Goal: Task Accomplishment & Management: Use online tool/utility

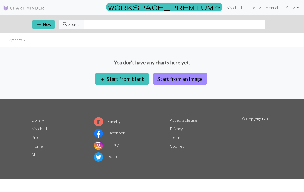
click at [108, 79] on button "add Start from blank" at bounding box center [122, 79] width 54 height 12
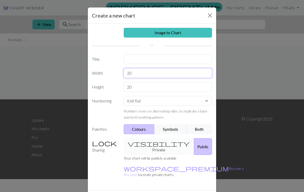
click at [189, 76] on input "20" at bounding box center [168, 73] width 89 height 10
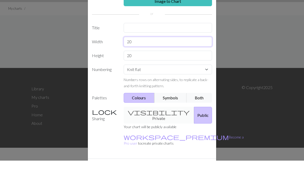
type input "2"
type input "70"
click at [177, 82] on input "20" at bounding box center [168, 87] width 89 height 10
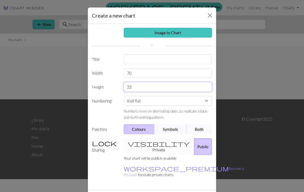
type input "22"
click at [207, 103] on select "Knit flat Knit in the round Lace knitting Cross stitch" at bounding box center [168, 101] width 89 height 10
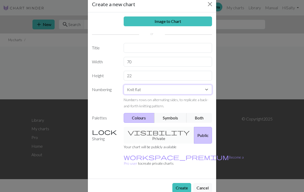
scroll to position [11, 0]
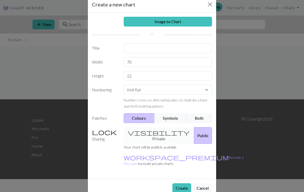
click at [160, 132] on div "visibility Private Public" at bounding box center [168, 135] width 95 height 17
click at [159, 135] on div "visibility Private Public" at bounding box center [168, 135] width 95 height 17
click at [162, 132] on div "visibility Private Public" at bounding box center [168, 135] width 95 height 17
click at [159, 133] on div "visibility Private Public" at bounding box center [168, 135] width 95 height 17
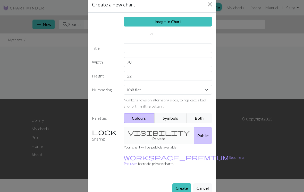
click at [156, 134] on div "visibility Private Public" at bounding box center [168, 135] width 95 height 17
click at [157, 134] on div "visibility Private Public" at bounding box center [168, 135] width 95 height 17
click at [164, 144] on p "Your chart will be publicly available" at bounding box center [184, 147] width 120 height 6
click at [159, 133] on div "visibility Private Public" at bounding box center [168, 135] width 95 height 17
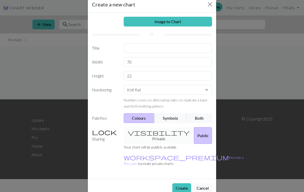
click at [146, 136] on div "visibility Private Public" at bounding box center [168, 135] width 95 height 17
click at [172, 118] on button "Symbols" at bounding box center [170, 118] width 32 height 10
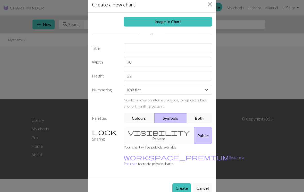
click at [148, 120] on button "Colours" at bounding box center [139, 118] width 31 height 10
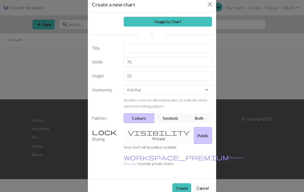
click at [148, 133] on div "visibility Private Public" at bounding box center [168, 135] width 95 height 17
click at [150, 132] on div "visibility Private Public" at bounding box center [168, 135] width 95 height 17
click at [151, 135] on div "visibility Private Public" at bounding box center [168, 135] width 95 height 17
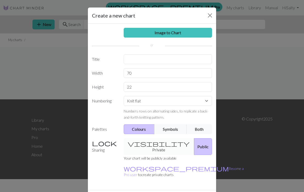
scroll to position [0, 0]
click at [190, 59] on input "text" at bounding box center [168, 59] width 89 height 10
type input "ㅅ"
type input "슬로건"
click at [140, 143] on div "visibility Private Public" at bounding box center [168, 146] width 95 height 17
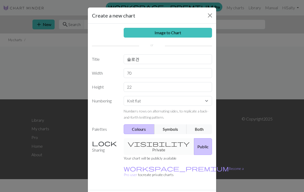
click at [140, 143] on div "visibility Private Public" at bounding box center [168, 146] width 95 height 17
click at [138, 143] on div "visibility Private Public" at bounding box center [168, 146] width 95 height 17
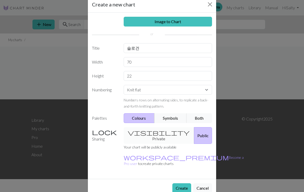
scroll to position [11, 0]
click at [180, 183] on button "Create" at bounding box center [181, 188] width 19 height 10
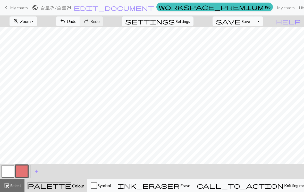
click at [22, 170] on button "button" at bounding box center [21, 171] width 12 height 12
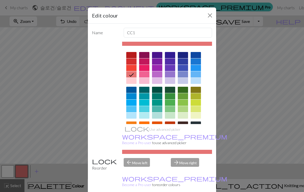
click at [133, 130] on div at bounding box center [131, 131] width 10 height 6
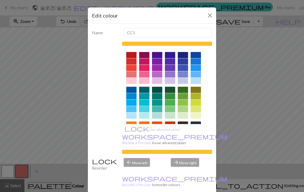
click at [206, 19] on button "Close" at bounding box center [210, 15] width 8 height 8
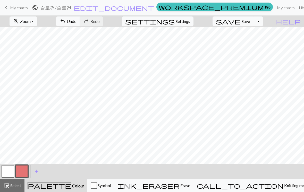
click at [23, 170] on button "button" at bounding box center [21, 171] width 12 height 12
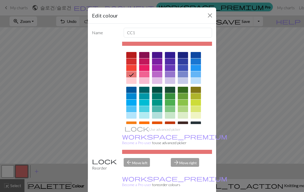
click at [133, 129] on div at bounding box center [131, 131] width 10 height 6
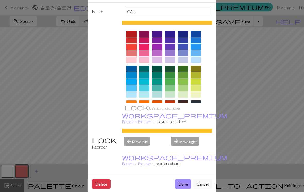
scroll to position [21, 0]
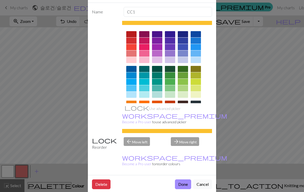
click at [186, 180] on button "Done" at bounding box center [183, 185] width 16 height 10
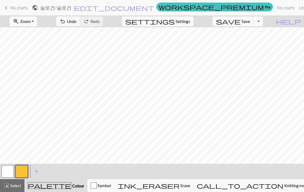
click at [6, 9] on span "keyboard_arrow_left" at bounding box center [6, 7] width 6 height 7
click at [7, 9] on span "keyboard_arrow_left" at bounding box center [6, 7] width 6 height 7
click at [66, 22] on span "undo" at bounding box center [63, 21] width 6 height 7
click at [12, 10] on span "My charts" at bounding box center [19, 7] width 18 height 5
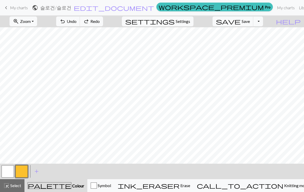
click at [12, 10] on span "My charts" at bounding box center [19, 7] width 18 height 5
click at [11, 8] on span "My charts" at bounding box center [19, 7] width 18 height 5
click at [17, 8] on span "My charts" at bounding box center [19, 7] width 18 height 5
click at [15, 8] on span "My charts" at bounding box center [19, 7] width 18 height 5
click at [180, 187] on span "ink_eraser" at bounding box center [149, 185] width 62 height 7
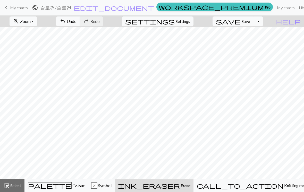
click at [180, 188] on span "ink_eraser" at bounding box center [149, 185] width 62 height 7
click at [190, 188] on span "Erase" at bounding box center [185, 185] width 11 height 5
click at [190, 188] on div "ink_eraser Erase Erase" at bounding box center [154, 186] width 72 height 6
click at [190, 187] on div "ink_eraser Erase Erase" at bounding box center [154, 186] width 72 height 6
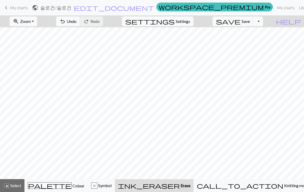
click at [193, 189] on button "ink_eraser Erase Erase" at bounding box center [154, 185] width 79 height 13
click at [190, 189] on div "ink_eraser Erase Erase" at bounding box center [154, 186] width 72 height 6
click at [190, 188] on div "ink_eraser Erase Erase" at bounding box center [154, 186] width 72 height 6
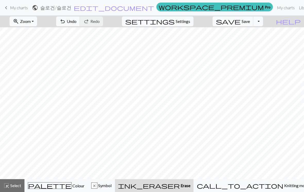
click at [190, 188] on div "ink_eraser Erase Erase" at bounding box center [154, 186] width 72 height 6
click at [191, 25] on button "settings Settings" at bounding box center [158, 21] width 72 height 10
select select "aran"
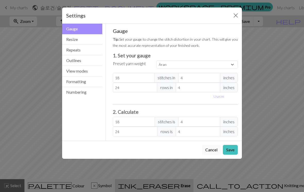
click at [67, 43] on button "Resize" at bounding box center [82, 39] width 40 height 11
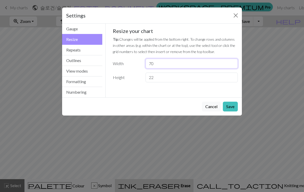
click at [224, 63] on input "70" at bounding box center [192, 64] width 92 height 10
type input "7"
type input "210"
click at [151, 81] on input "22" at bounding box center [192, 78] width 92 height 10
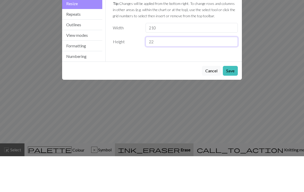
type input "2"
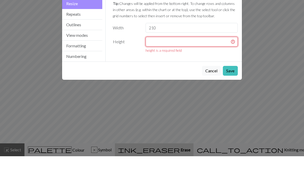
type input "0"
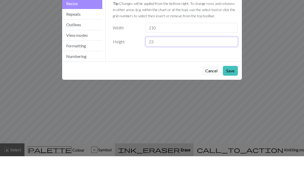
type input "23"
click at [231, 102] on button "Save" at bounding box center [230, 107] width 15 height 10
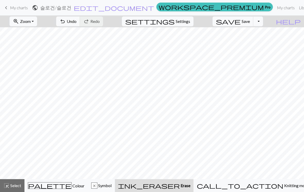
click at [72, 184] on span "Colour" at bounding box center [78, 185] width 13 height 5
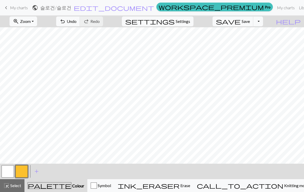
click at [27, 169] on button "button" at bounding box center [21, 171] width 12 height 12
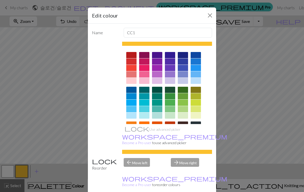
click at [208, 14] on button "Close" at bounding box center [210, 15] width 8 height 8
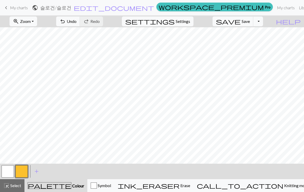
click at [56, 189] on div "palette Colour Colour" at bounding box center [56, 185] width 57 height 7
click at [62, 183] on div "palette Colour Colour" at bounding box center [56, 185] width 57 height 7
click at [71, 185] on span "Colour" at bounding box center [77, 185] width 13 height 5
click at [58, 189] on button "palette Colour Colour" at bounding box center [55, 185] width 63 height 13
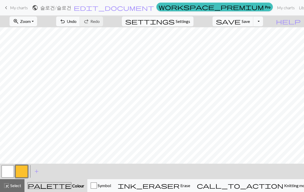
click at [58, 189] on button "palette Colour Colour" at bounding box center [55, 185] width 63 height 13
click at [71, 187] on span "Colour" at bounding box center [77, 185] width 13 height 5
click at [193, 25] on button "settings Settings" at bounding box center [158, 21] width 72 height 10
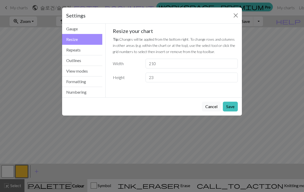
click at [234, 16] on button "Close" at bounding box center [236, 15] width 8 height 8
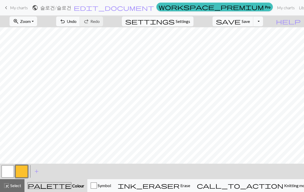
click at [7, 5] on span "keyboard_arrow_left" at bounding box center [6, 7] width 6 height 7
click at [8, 9] on span "keyboard_arrow_left" at bounding box center [6, 7] width 6 height 7
click at [8, 8] on span "keyboard_arrow_left" at bounding box center [6, 7] width 6 height 7
click at [11, 7] on span "My charts" at bounding box center [19, 7] width 18 height 5
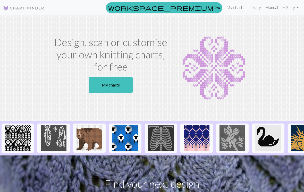
click at [293, 11] on link "Hi Salty" at bounding box center [290, 7] width 21 height 10
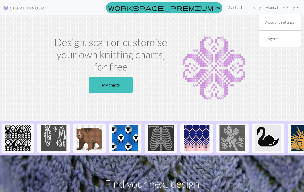
click at [294, 8] on link "Hi Salty" at bounding box center [290, 7] width 21 height 10
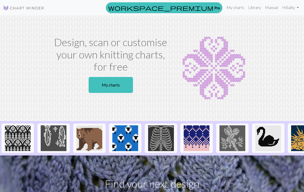
click at [296, 9] on link "Hi Salty" at bounding box center [290, 7] width 21 height 10
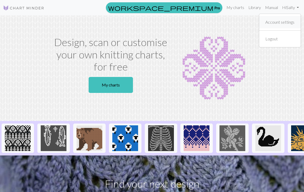
click at [291, 25] on link "Account settings" at bounding box center [279, 22] width 33 height 10
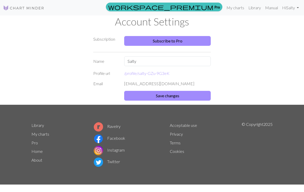
click at [237, 12] on link "My charts" at bounding box center [235, 8] width 22 height 10
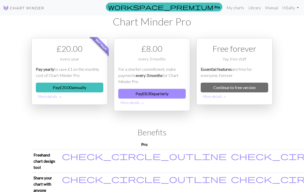
click at [237, 11] on link "My charts" at bounding box center [235, 8] width 22 height 10
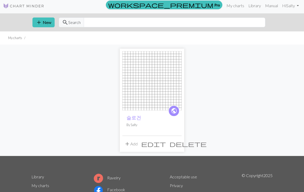
scroll to position [1, 0]
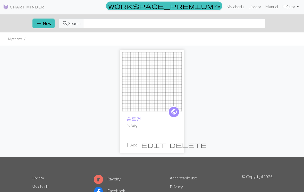
click at [41, 19] on button "add New" at bounding box center [43, 24] width 22 height 10
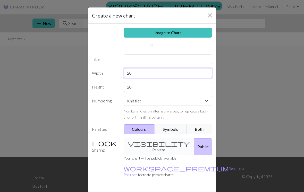
click at [173, 75] on input "20" at bounding box center [168, 73] width 89 height 10
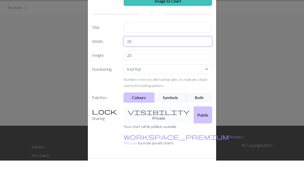
type input "2"
type input "70"
click at [202, 82] on input "20" at bounding box center [168, 87] width 89 height 10
type input "2"
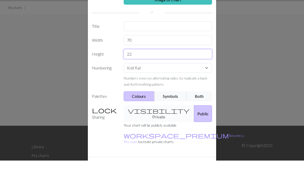
scroll to position [1, 0]
type input "22"
click at [198, 53] on input "text" at bounding box center [168, 58] width 89 height 10
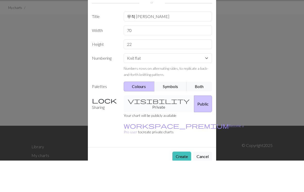
scroll to position [32, 0]
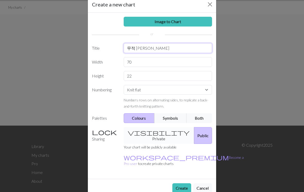
type input "무적 [PERSON_NAME]"
click at [182, 183] on button "Create" at bounding box center [181, 188] width 19 height 10
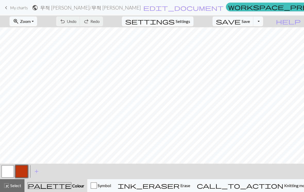
click at [190, 22] on span "Settings" at bounding box center [183, 21] width 14 height 6
select select "aran"
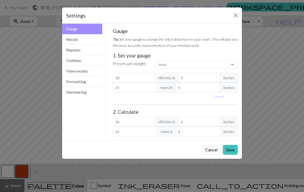
click at [71, 41] on button "Resize" at bounding box center [82, 39] width 40 height 11
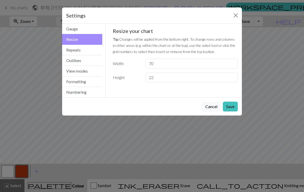
click at [72, 24] on button "Gauge" at bounding box center [82, 29] width 40 height 11
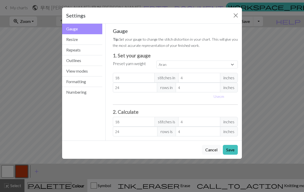
click at [217, 99] on button "Use cm" at bounding box center [218, 96] width 15 height 8
type input "10.16"
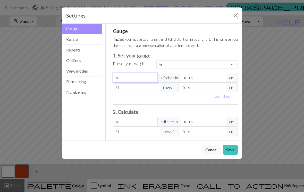
click at [124, 79] on input "18" at bounding box center [135, 78] width 45 height 10
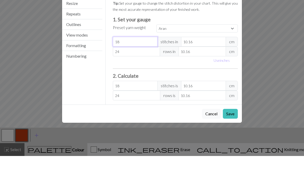
type input "1"
select select "custom"
type input "1"
type input "0"
type input "2"
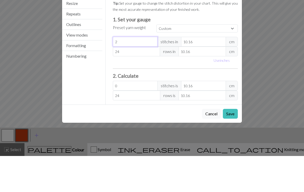
type input "2"
type input "20"
click at [200, 73] on input "10.16" at bounding box center [203, 78] width 45 height 10
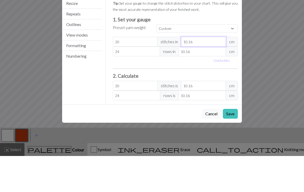
click at [199, 73] on input "10.16" at bounding box center [203, 78] width 45 height 10
type input "10.1"
type input "20.12"
type input "10"
type input "20.32"
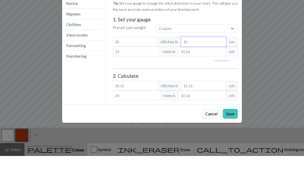
type input "10"
click at [141, 83] on input "24" at bounding box center [136, 88] width 47 height 10
type input "2"
type input "0"
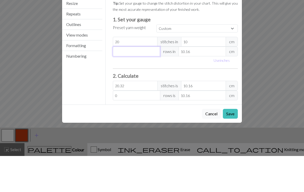
type input "1"
click at [205, 83] on input "10.16" at bounding box center [202, 88] width 47 height 10
type input "10.1"
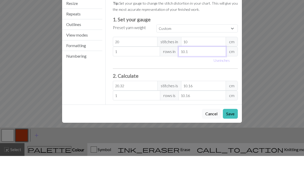
type input "1.01"
type input "10"
type input "1.02"
type input "1"
type input "10.16"
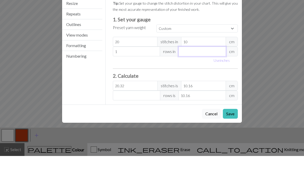
type input "1"
type input "10.16"
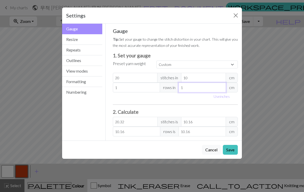
type input "1"
click at [153, 90] on input "1" at bounding box center [136, 88] width 47 height 10
click at [204, 66] on select "Custom Square Lace Light Fingering Fingering Sport Double knit Worsted Aran Bul…" at bounding box center [196, 65] width 81 height 8
click at [210, 80] on input "10" at bounding box center [203, 78] width 45 height 10
click at [149, 123] on input "20.32" at bounding box center [135, 122] width 45 height 10
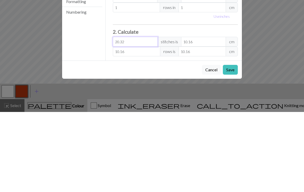
type input "20.3"
type input "10.15"
type input "20"
type input "10"
type input "2"
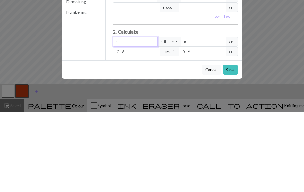
type input "1"
type input "0"
type input "2"
type input "1"
type input "20"
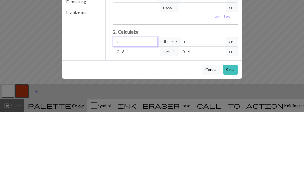
type input "10"
type input "20"
click at [211, 117] on input "10" at bounding box center [203, 122] width 45 height 10
click at [142, 127] on input "10.16" at bounding box center [136, 132] width 47 height 10
type input "10.1"
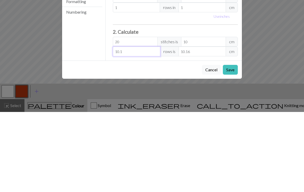
type input "10.1"
type input "10"
type input "1"
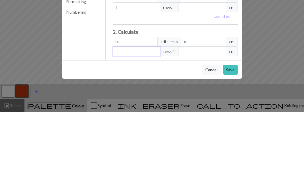
type input "0"
click at [207, 117] on input "10" at bounding box center [203, 122] width 45 height 10
type input "1"
type input "2"
type input "0"
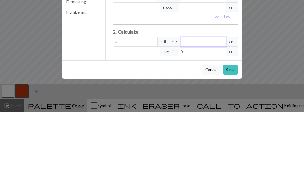
type input "7"
type input "14"
type input "70"
type input "140"
type input "70"
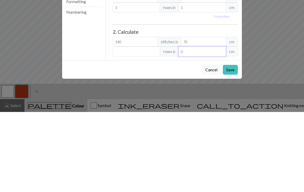
click at [217, 127] on input "0" at bounding box center [202, 132] width 47 height 10
type input "2"
type input "22"
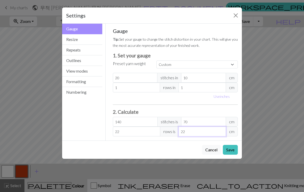
type input "22"
click at [225, 106] on div "Gauge Tip: Set your gauge to change the stitch distortion in your chart. This w…" at bounding box center [175, 82] width 125 height 109
click at [148, 80] on input "20" at bounding box center [135, 78] width 45 height 10
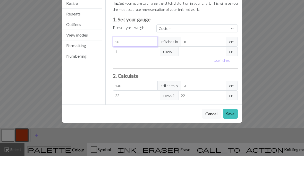
type input "2"
type input "14"
type input "0"
type input "1"
type input "7"
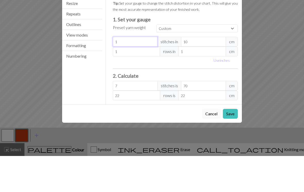
type input "14"
type input "98"
type input "148"
type input "1036"
type input "148"
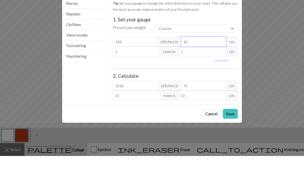
click at [206, 73] on input "10" at bounding box center [203, 78] width 45 height 10
type input "1"
type input "10360"
type input "7"
type input "1480"
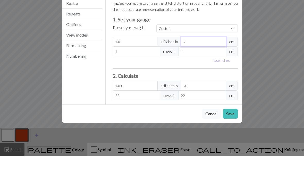
type input "75"
type input "138.13"
type input "75"
click at [145, 83] on input "1" at bounding box center [136, 88] width 47 height 10
click at [208, 83] on input "1" at bounding box center [202, 88] width 47 height 10
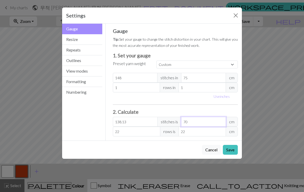
click at [201, 121] on input "70" at bounding box center [203, 122] width 45 height 10
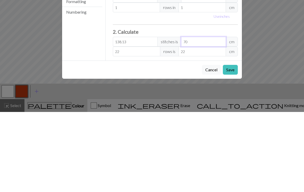
type input "7"
type input "13.81"
type input "75"
type input "148"
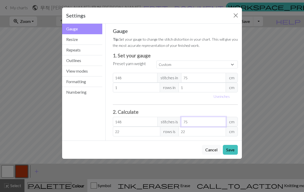
type input "75"
click at [230, 154] on button "Save" at bounding box center [230, 150] width 15 height 10
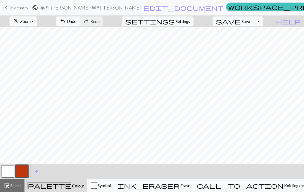
scroll to position [18, 0]
click at [25, 176] on button "button" at bounding box center [21, 171] width 12 height 12
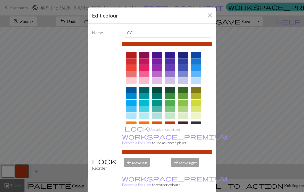
click at [134, 131] on div at bounding box center [131, 131] width 10 height 6
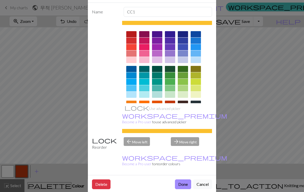
scroll to position [21, 0]
click at [184, 180] on button "Done" at bounding box center [183, 185] width 16 height 10
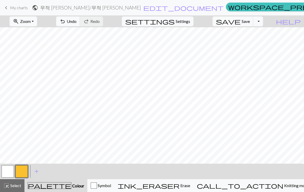
click at [37, 20] on button "zoom_in Zoom Zoom" at bounding box center [24, 21] width 28 height 10
click at [48, 61] on button "50%" at bounding box center [30, 62] width 41 height 8
click at [31, 23] on span "Zoom" at bounding box center [25, 21] width 11 height 5
click at [40, 51] on button "Fit height" at bounding box center [30, 49] width 41 height 8
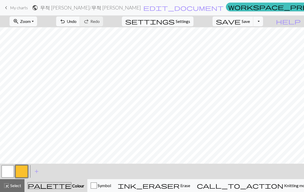
click at [37, 18] on button "zoom_in Zoom Zoom" at bounding box center [24, 21] width 28 height 10
click at [44, 43] on button "Fit width" at bounding box center [30, 41] width 41 height 8
click at [36, 174] on span "add" at bounding box center [36, 171] width 6 height 7
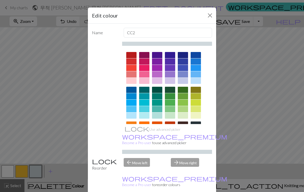
click at [134, 55] on div at bounding box center [131, 55] width 10 height 6
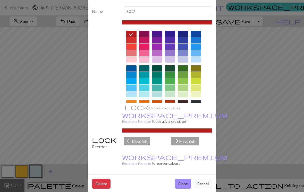
scroll to position [21, 0]
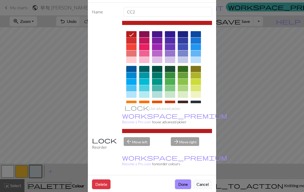
click at [186, 180] on button "Done" at bounding box center [183, 185] width 16 height 10
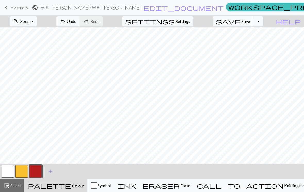
click at [283, 183] on span "Knitting mode" at bounding box center [296, 185] width 26 height 5
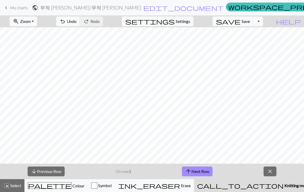
click at [272, 167] on button "close" at bounding box center [270, 172] width 13 height 10
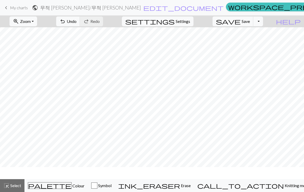
scroll to position [0, 0]
click at [80, 23] on button "undo Undo Undo" at bounding box center [68, 21] width 24 height 10
click at [80, 24] on button "undo Undo Undo" at bounding box center [68, 21] width 24 height 10
click at [31, 21] on span "Zoom" at bounding box center [25, 21] width 11 height 5
click at [50, 33] on button "Fit all" at bounding box center [30, 33] width 41 height 8
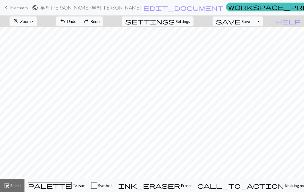
click at [71, 188] on div "palette Colour Colour" at bounding box center [56, 185] width 57 height 7
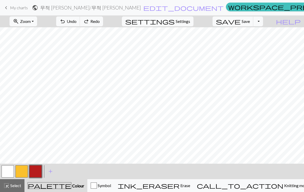
click at [26, 172] on button "button" at bounding box center [21, 171] width 12 height 12
click at [37, 25] on button "zoom_in Zoom Zoom" at bounding box center [24, 21] width 28 height 10
click at [37, 26] on button "zoom_in Zoom Zoom" at bounding box center [24, 21] width 28 height 10
click at [37, 24] on button "zoom_in Zoom Zoom" at bounding box center [24, 21] width 28 height 10
click at [35, 49] on button "Fit height" at bounding box center [30, 49] width 41 height 8
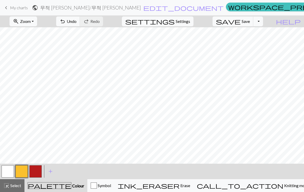
click at [37, 20] on button "zoom_in Zoom Zoom" at bounding box center [24, 21] width 28 height 10
click at [43, 43] on button "Fit width" at bounding box center [30, 41] width 41 height 8
click at [37, 26] on button "zoom_in Zoom Zoom" at bounding box center [24, 21] width 28 height 10
click at [50, 34] on button "Fit all" at bounding box center [30, 33] width 41 height 8
click at [114, 189] on button "Symbol" at bounding box center [100, 185] width 27 height 13
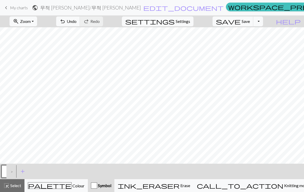
click at [84, 184] on div "palette Colour Colour" at bounding box center [56, 185] width 57 height 7
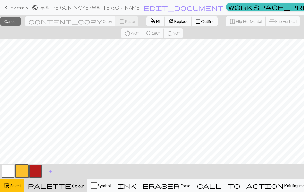
scroll to position [10, 0]
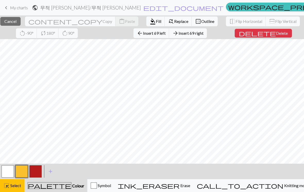
click at [156, 23] on span "Fill" at bounding box center [158, 21] width 5 height 5
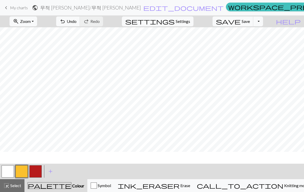
scroll to position [0, 0]
click at [7, 183] on span "highlight_alt" at bounding box center [6, 185] width 6 height 7
click at [8, 184] on span "highlight_alt" at bounding box center [6, 185] width 6 height 7
click at [33, 168] on button "button" at bounding box center [35, 171] width 12 height 12
click at [188, 23] on span "Settings" at bounding box center [183, 21] width 14 height 6
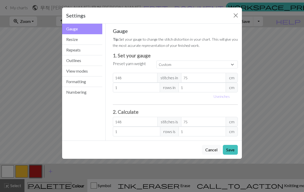
click at [91, 95] on button "Numbering" at bounding box center [82, 92] width 40 height 10
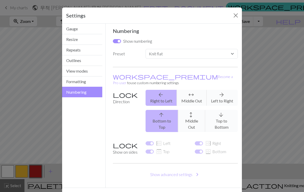
click at [94, 84] on button "Formatting" at bounding box center [82, 82] width 40 height 11
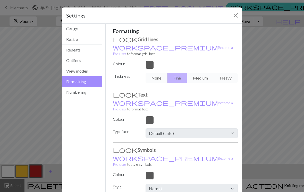
click at [92, 77] on button "Formatting" at bounding box center [82, 81] width 40 height 11
click at [96, 75] on button "View modes" at bounding box center [82, 71] width 40 height 11
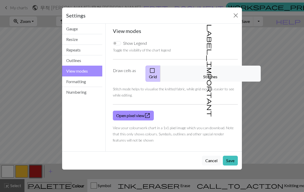
click at [90, 58] on button "Outlines" at bounding box center [82, 60] width 40 height 11
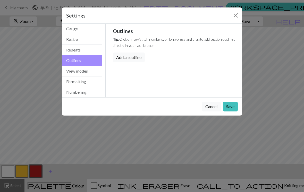
click at [95, 50] on button "Repeats" at bounding box center [82, 50] width 40 height 11
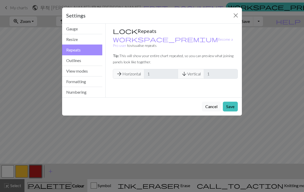
click at [95, 44] on button "Resize" at bounding box center [82, 39] width 40 height 11
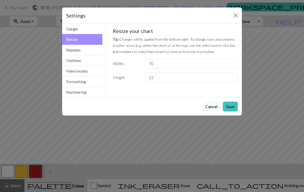
click at [231, 20] on div "Settings" at bounding box center [152, 15] width 180 height 16
click at [234, 16] on button "Close" at bounding box center [236, 15] width 8 height 8
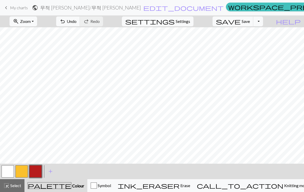
click at [262, 21] on button "Toggle Dropdown" at bounding box center [258, 21] width 10 height 10
click at [263, 23] on button "Toggle Dropdown" at bounding box center [258, 21] width 10 height 10
click at [250, 23] on span "Save" at bounding box center [246, 21] width 8 height 5
click at [241, 22] on span "save" at bounding box center [228, 21] width 25 height 7
click at [250, 23] on span "Save" at bounding box center [246, 21] width 8 height 5
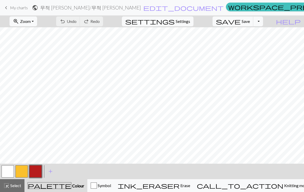
click at [270, 22] on div "Chart saved Chart saved" at bounding box center [152, 20] width 304 height 41
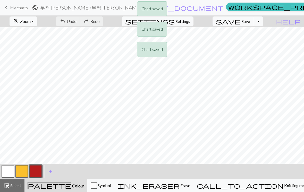
click at [268, 20] on div "Chart saved Chart saved Chart saved" at bounding box center [152, 30] width 304 height 61
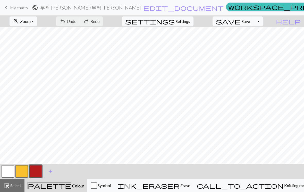
click at [249, 22] on button "save Save Save" at bounding box center [233, 21] width 41 height 10
click at [263, 25] on button "Toggle Dropdown" at bounding box center [258, 21] width 10 height 10
click at [288, 183] on div "call_to_action Knitting mode Knitting mode" at bounding box center [253, 186] width 113 height 6
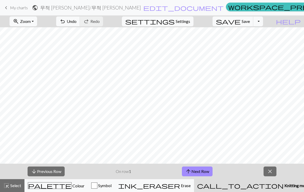
click at [284, 185] on span "Knitting mode" at bounding box center [297, 185] width 26 height 5
click at [284, 184] on span "Knitting mode" at bounding box center [297, 185] width 26 height 5
click at [272, 174] on span "close" at bounding box center [270, 171] width 6 height 7
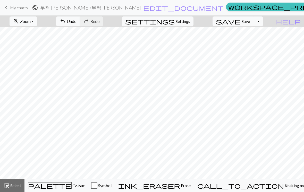
click at [115, 181] on button "Symbol" at bounding box center [101, 185] width 27 height 13
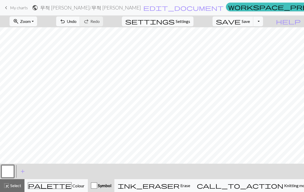
click at [26, 173] on button "add Add a symbol" at bounding box center [22, 171] width 13 height 13
click at [24, 172] on button "button" at bounding box center [21, 171] width 12 height 12
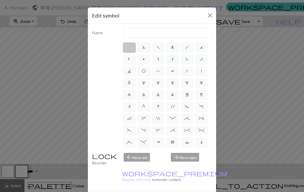
click at [212, 16] on button "Close" at bounding box center [210, 15] width 8 height 8
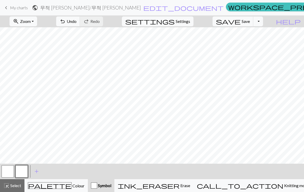
click at [73, 187] on div "palette Colour Colour" at bounding box center [56, 185] width 57 height 7
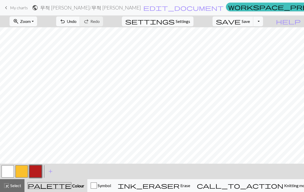
click at [39, 172] on button "button" at bounding box center [35, 171] width 12 height 12
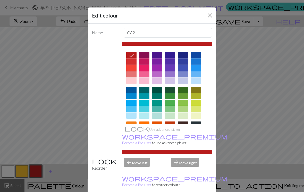
click at [209, 19] on button "Close" at bounding box center [210, 15] width 8 height 8
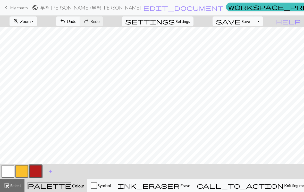
click at [188, 25] on button "settings Settings" at bounding box center [158, 21] width 72 height 10
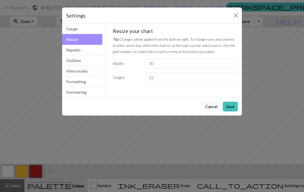
click at [92, 94] on button "Numbering" at bounding box center [82, 92] width 40 height 10
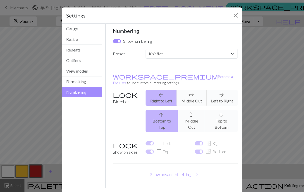
click at [89, 81] on button "Formatting" at bounding box center [82, 82] width 40 height 11
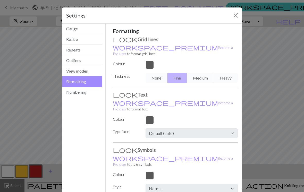
click at [89, 75] on button "View modes" at bounding box center [82, 71] width 40 height 11
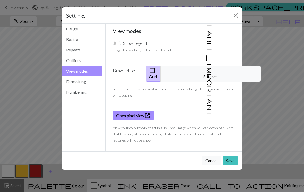
click at [86, 62] on button "Outlines" at bounding box center [82, 60] width 40 height 11
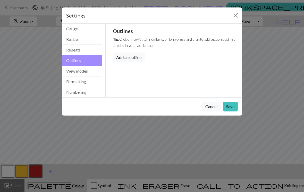
click at [95, 50] on button "Repeats" at bounding box center [82, 50] width 40 height 11
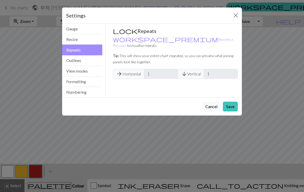
click at [95, 43] on button "Resize" at bounding box center [82, 39] width 40 height 11
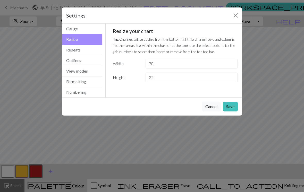
click at [106, 31] on div "Gauge Tip: Set your gauge to change the stitch distortion in your chart. This w…" at bounding box center [176, 61] width 140 height 74
click at [234, 17] on button "Close" at bounding box center [236, 15] width 8 height 8
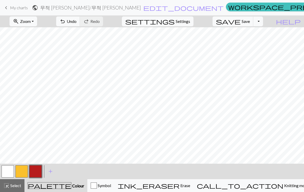
click at [77, 22] on span "Undo" at bounding box center [72, 21] width 10 height 5
click at [77, 23] on span "Undo" at bounding box center [72, 21] width 10 height 5
click at [80, 24] on button "undo Undo Undo" at bounding box center [68, 21] width 24 height 10
click at [190, 185] on span "Erase" at bounding box center [185, 185] width 11 height 5
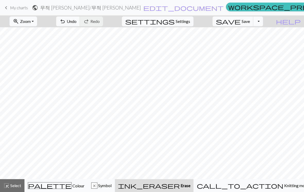
click at [59, 190] on button "palette Colour Colour" at bounding box center [55, 185] width 63 height 13
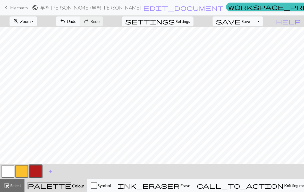
click at [20, 170] on button "button" at bounding box center [21, 171] width 12 height 12
click at [71, 184] on div "palette Colour Colour" at bounding box center [56, 185] width 57 height 7
click at [27, 167] on button "button" at bounding box center [21, 171] width 12 height 12
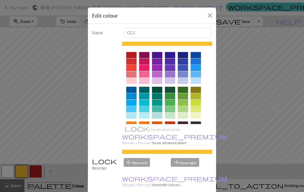
click at [27, 165] on div "Edit colour Name CC1 Use advanced picker workspace_premium Become a Pro user to…" at bounding box center [152, 96] width 304 height 192
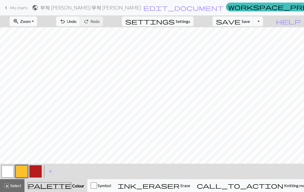
click at [37, 170] on button "button" at bounding box center [35, 171] width 12 height 12
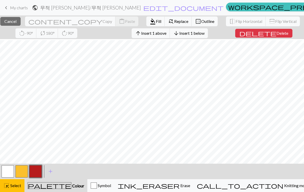
scroll to position [1, 0]
click at [57, 183] on div "palette Colour Colour" at bounding box center [56, 185] width 57 height 7
click at [71, 187] on span "Colour" at bounding box center [77, 185] width 13 height 5
click at [71, 186] on span "Colour" at bounding box center [77, 185] width 13 height 5
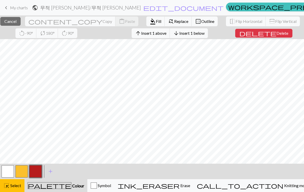
click at [71, 186] on span "Colour" at bounding box center [77, 185] width 13 height 5
click at [71, 185] on span "Colour" at bounding box center [77, 185] width 13 height 5
click at [16, 186] on span "Select" at bounding box center [16, 185] width 12 height 5
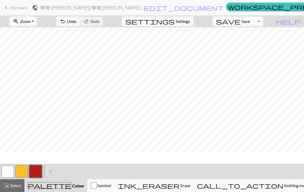
scroll to position [0, 0]
click at [22, 172] on button "button" at bounding box center [21, 171] width 12 height 12
click at [36, 170] on button "button" at bounding box center [35, 171] width 12 height 12
click at [39, 169] on button "button" at bounding box center [35, 171] width 12 height 12
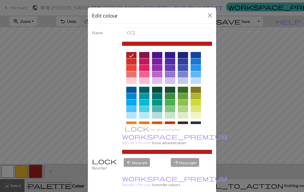
click at [208, 16] on button "Close" at bounding box center [210, 15] width 8 height 8
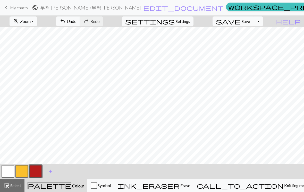
click at [31, 22] on span "Zoom" at bounding box center [25, 21] width 11 height 5
click at [39, 62] on button "50%" at bounding box center [30, 62] width 41 height 8
click at [38, 172] on button "button" at bounding box center [35, 171] width 12 height 12
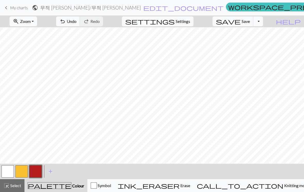
click at [38, 172] on div "Edit colour Name CC2 Use advanced picker workspace_premium Become a Pro user to…" at bounding box center [152, 96] width 304 height 192
click at [34, 172] on button "button" at bounding box center [35, 171] width 12 height 12
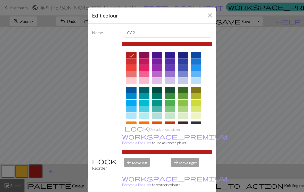
click at [208, 16] on button "Close" at bounding box center [210, 15] width 8 height 8
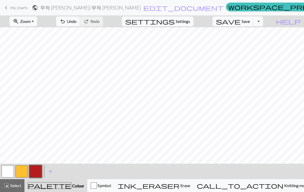
click at [19, 187] on span "Select" at bounding box center [16, 185] width 12 height 5
click at [36, 172] on button "button" at bounding box center [35, 171] width 12 height 12
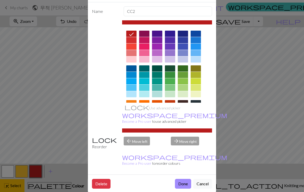
scroll to position [21, 0]
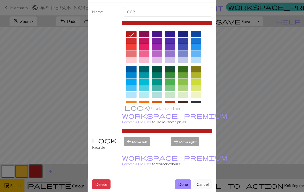
click at [181, 180] on button "Done" at bounding box center [183, 185] width 16 height 10
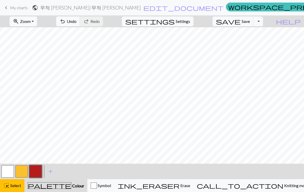
click at [80, 25] on button "undo Undo Undo" at bounding box center [68, 21] width 24 height 10
click at [77, 23] on span "Undo" at bounding box center [72, 21] width 10 height 5
click at [80, 24] on button "undo Undo Undo" at bounding box center [68, 21] width 24 height 10
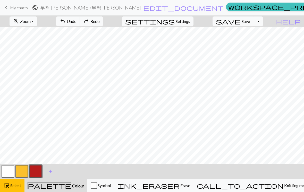
click at [80, 24] on button "undo Undo Undo" at bounding box center [68, 21] width 24 height 10
click at [80, 26] on button "undo Undo Undo" at bounding box center [68, 21] width 24 height 10
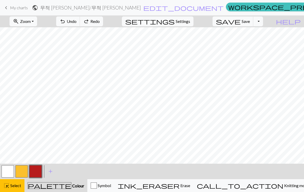
click at [40, 171] on button "button" at bounding box center [35, 171] width 12 height 12
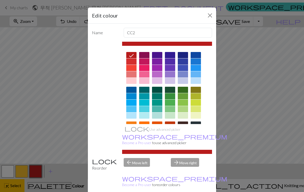
click at [202, 19] on div "Edit colour" at bounding box center [152, 15] width 128 height 16
click at [202, 18] on div "Edit colour" at bounding box center [152, 15] width 128 height 16
click at [209, 16] on button "Close" at bounding box center [210, 15] width 8 height 8
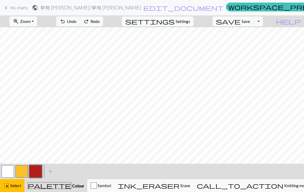
click at [80, 26] on button "undo Undo Undo" at bounding box center [68, 21] width 24 height 10
click at [41, 170] on button "button" at bounding box center [35, 171] width 12 height 12
click at [43, 172] on div "Edit colour Name CC2 Use advanced picker workspace_premium Become a Pro user to…" at bounding box center [152, 96] width 304 height 192
click at [76, 186] on div "palette Colour Colour" at bounding box center [56, 185] width 57 height 7
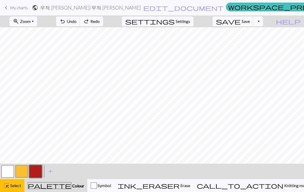
click at [76, 186] on div "palette Colour Colour" at bounding box center [56, 185] width 57 height 7
click at [74, 187] on div "palette Colour Colour" at bounding box center [56, 185] width 57 height 7
click at [19, 185] on span "Select" at bounding box center [16, 185] width 12 height 5
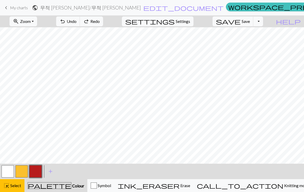
click at [17, 183] on span "Select" at bounding box center [16, 185] width 12 height 5
click at [21, 175] on button "button" at bounding box center [21, 171] width 12 height 12
click at [13, 172] on button "button" at bounding box center [8, 171] width 12 height 12
click at [180, 187] on span "ink_eraser" at bounding box center [149, 185] width 62 height 7
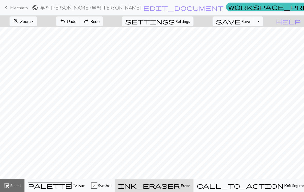
click at [112, 186] on span "Symbol" at bounding box center [104, 185] width 14 height 5
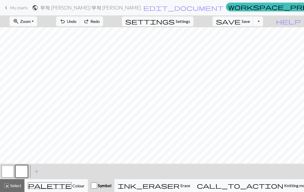
click at [65, 191] on button "palette Colour Colour" at bounding box center [55, 185] width 63 height 13
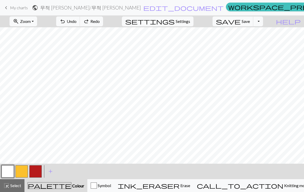
click at [65, 191] on button "palette Colour Colour" at bounding box center [55, 185] width 63 height 13
click at [100, 22] on span "Redo" at bounding box center [94, 21] width 9 height 5
click at [103, 26] on button "redo Redo Redo" at bounding box center [91, 21] width 23 height 10
click at [80, 24] on button "undo Undo Undo" at bounding box center [68, 21] width 24 height 10
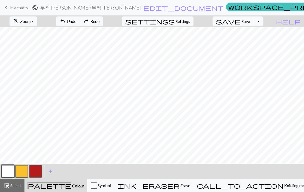
click at [80, 25] on button "undo Undo Undo" at bounding box center [68, 21] width 24 height 10
click at [77, 23] on span "Undo" at bounding box center [72, 21] width 10 height 5
click at [80, 24] on button "undo Undo Undo" at bounding box center [68, 21] width 24 height 10
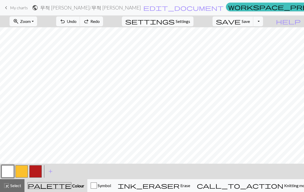
click at [80, 25] on button "undo Undo Undo" at bounding box center [68, 21] width 24 height 10
click at [80, 24] on button "undo Undo Undo" at bounding box center [68, 21] width 24 height 10
click at [80, 26] on button "undo Undo Undo" at bounding box center [68, 21] width 24 height 10
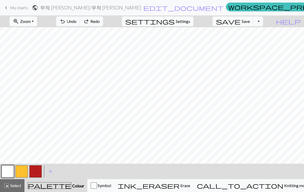
click at [27, 167] on button "button" at bounding box center [21, 171] width 12 height 12
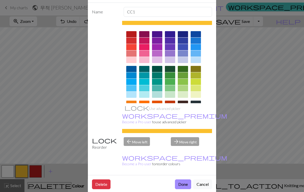
click at [185, 180] on button "Done" at bounding box center [183, 185] width 16 height 10
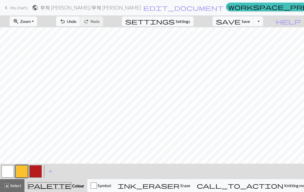
click at [71, 184] on span "Colour" at bounding box center [77, 185] width 13 height 5
click at [49, 174] on span "add" at bounding box center [50, 171] width 6 height 7
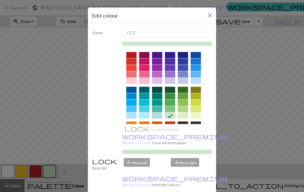
click at [133, 51] on div at bounding box center [167, 120] width 90 height 145
click at [133, 55] on div at bounding box center [131, 55] width 10 height 6
click at [0, 0] on icon at bounding box center [0, 0] width 0 height 0
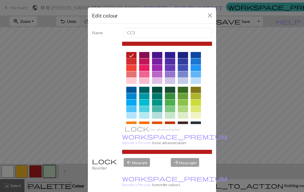
click at [132, 55] on icon at bounding box center [131, 55] width 5 height 3
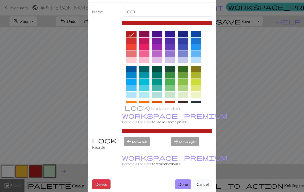
scroll to position [21, 0]
click at [184, 180] on button "Done" at bounding box center [183, 185] width 16 height 10
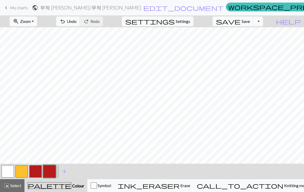
click at [250, 22] on span "Save" at bounding box center [246, 21] width 8 height 5
click at [263, 22] on button "Toggle Dropdown" at bounding box center [258, 21] width 10 height 10
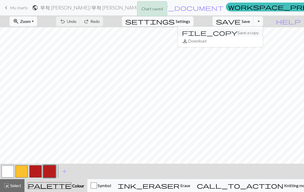
click at [257, 32] on button "file_copy Save a copy" at bounding box center [220, 33] width 85 height 8
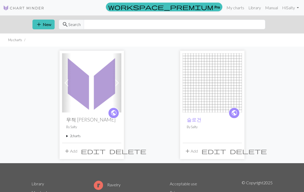
click at [69, 151] on span "add" at bounding box center [67, 151] width 6 height 7
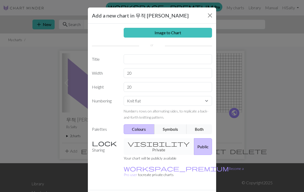
click at [208, 14] on button "Close" at bounding box center [210, 15] width 8 height 8
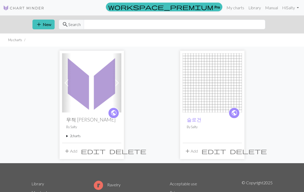
click at [92, 90] on img at bounding box center [91, 82] width 59 height 59
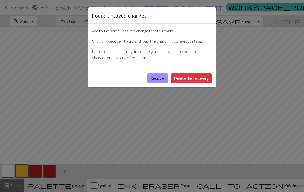
click at [188, 79] on button "Delete the recovery" at bounding box center [191, 78] width 41 height 10
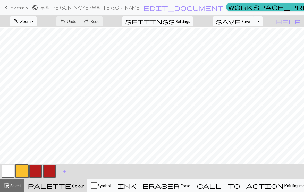
scroll to position [7, 0]
click at [39, 172] on button "button" at bounding box center [35, 171] width 12 height 12
click at [77, 20] on span "Undo" at bounding box center [72, 21] width 10 height 5
click at [77, 21] on span "Undo" at bounding box center [72, 21] width 10 height 5
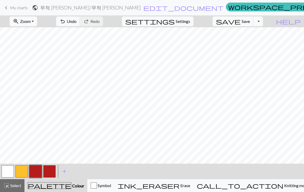
click at [24, 170] on button "button" at bounding box center [21, 171] width 12 height 12
click at [54, 167] on button "button" at bounding box center [49, 171] width 12 height 12
click at [22, 174] on button "button" at bounding box center [21, 171] width 12 height 12
click at [41, 174] on button "button" at bounding box center [35, 171] width 12 height 12
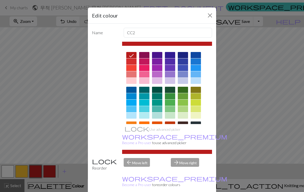
click at [210, 16] on button "Close" at bounding box center [210, 15] width 8 height 8
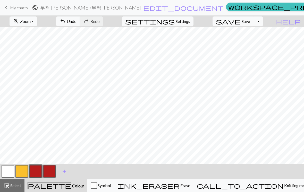
click at [77, 21] on span "Undo" at bounding box center [72, 21] width 10 height 5
click at [24, 172] on button "button" at bounding box center [21, 171] width 12 height 12
click at [16, 184] on span "Select" at bounding box center [16, 185] width 12 height 5
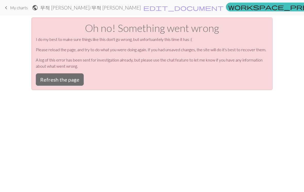
click at [75, 79] on button "Refresh the page" at bounding box center [60, 79] width 48 height 12
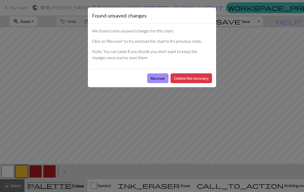
click at [182, 78] on button "Delete the recovery" at bounding box center [191, 78] width 41 height 10
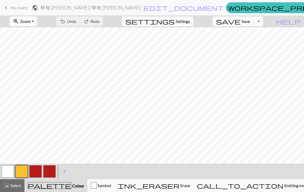
click at [14, 188] on span "Select" at bounding box center [16, 185] width 12 height 5
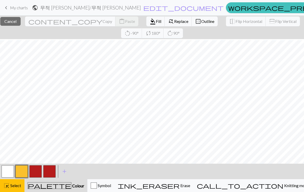
scroll to position [23, 0]
click at [146, 25] on button "format_color_fill Fill" at bounding box center [155, 21] width 19 height 10
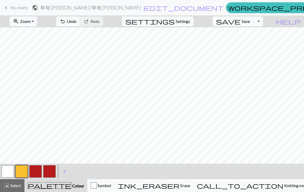
click at [37, 20] on button "zoom_in Zoom Zoom" at bounding box center [24, 21] width 28 height 10
click at [47, 36] on button "Fit all" at bounding box center [30, 33] width 41 height 8
click at [37, 174] on button "button" at bounding box center [35, 171] width 12 height 12
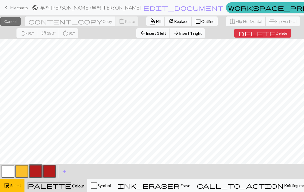
scroll to position [10, 0]
click at [146, 26] on button "format_color_fill Fill" at bounding box center [155, 21] width 19 height 10
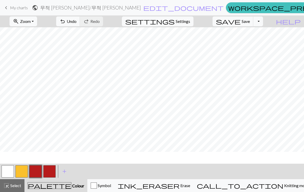
scroll to position [0, 0]
click at [23, 173] on button "button" at bounding box center [21, 171] width 12 height 12
click at [14, 184] on span "Select" at bounding box center [16, 185] width 12 height 5
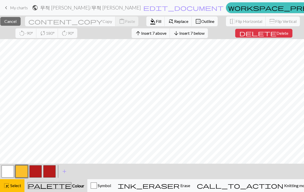
click at [156, 22] on span "Fill" at bounding box center [158, 21] width 5 height 5
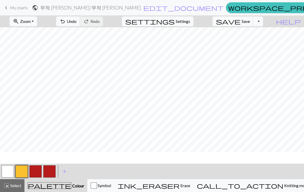
click at [107, 22] on div "undo Undo Undo redo Redo Redo" at bounding box center [79, 21] width 55 height 12
click at [37, 171] on button "button" at bounding box center [35, 171] width 12 height 12
click at [14, 188] on span "Select" at bounding box center [16, 185] width 12 height 5
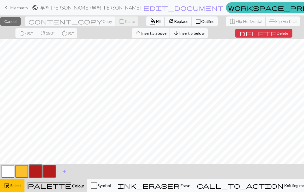
click at [23, 169] on button "button" at bounding box center [21, 171] width 12 height 12
click at [36, 171] on button "button" at bounding box center [35, 171] width 12 height 12
click at [19, 188] on span "Select" at bounding box center [16, 185] width 12 height 5
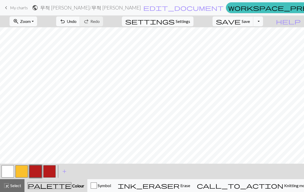
click at [12, 186] on span "Select" at bounding box center [16, 185] width 12 height 5
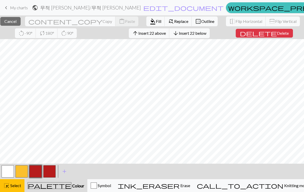
click at [21, 170] on button "button" at bounding box center [21, 171] width 12 height 12
click at [39, 171] on button "button" at bounding box center [35, 171] width 12 height 12
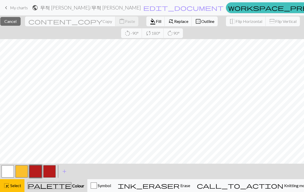
click at [15, 185] on span "Select" at bounding box center [16, 185] width 12 height 5
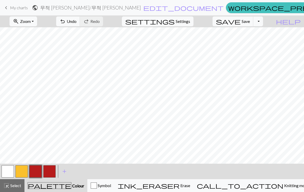
click at [19, 172] on button "button" at bounding box center [21, 171] width 12 height 12
click at [37, 171] on button "button" at bounding box center [35, 171] width 12 height 12
click at [23, 169] on button "button" at bounding box center [21, 171] width 12 height 12
click at [15, 181] on button "highlight_alt Select Select" at bounding box center [12, 185] width 24 height 13
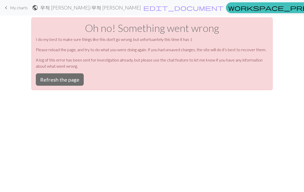
click at [74, 80] on button "Refresh the page" at bounding box center [60, 79] width 48 height 12
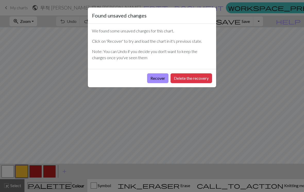
click at [194, 78] on button "Delete the recovery" at bounding box center [191, 78] width 41 height 10
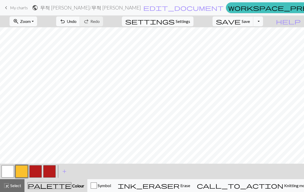
click at [14, 187] on span "Select" at bounding box center [16, 185] width 12 height 5
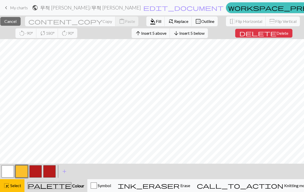
click at [25, 168] on button "button" at bounding box center [21, 171] width 12 height 12
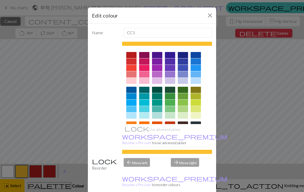
click at [22, 185] on div "Edit colour Name CC1 Use advanced picker workspace_premium Become a Pro user to…" at bounding box center [152, 96] width 304 height 192
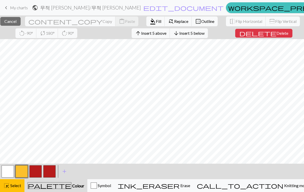
click at [156, 21] on span "Fill" at bounding box center [158, 21] width 5 height 5
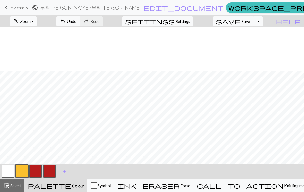
scroll to position [47, 0]
click at [19, 183] on span "Select" at bounding box center [16, 185] width 12 height 5
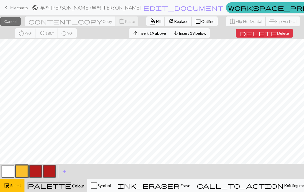
click at [278, 33] on span "Delete" at bounding box center [283, 33] width 12 height 5
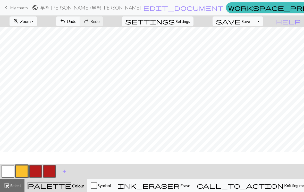
scroll to position [0, 0]
click at [77, 23] on span "Undo" at bounding box center [72, 21] width 10 height 5
click at [17, 186] on span "Select" at bounding box center [16, 185] width 12 height 5
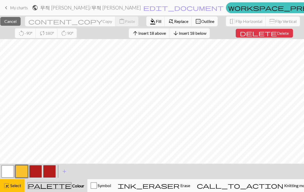
click at [16, 22] on span "Cancel" at bounding box center [10, 21] width 12 height 5
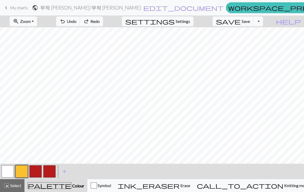
click at [18, 185] on span "Select" at bounding box center [16, 185] width 12 height 5
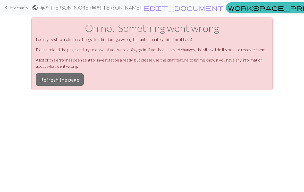
click at [72, 78] on button "Refresh the page" at bounding box center [60, 79] width 48 height 12
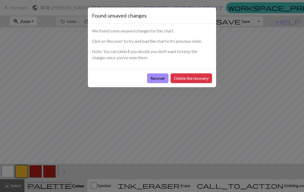
click at [159, 79] on button "Recover" at bounding box center [157, 78] width 21 height 10
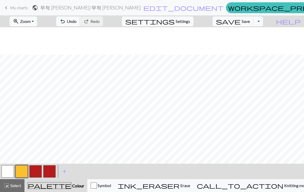
scroll to position [32, 0]
click at [41, 172] on button "button" at bounding box center [35, 171] width 12 height 12
click at [22, 172] on button "button" at bounding box center [21, 171] width 12 height 12
click at [36, 169] on button "button" at bounding box center [35, 171] width 12 height 12
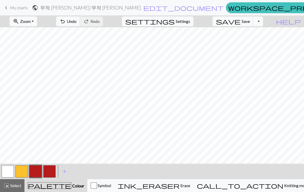
click at [66, 21] on span "undo" at bounding box center [63, 21] width 6 height 7
click at [77, 21] on span "Undo" at bounding box center [72, 21] width 10 height 5
click at [22, 169] on button "button" at bounding box center [21, 171] width 12 height 12
click at [37, 21] on button "zoom_in Zoom Zoom" at bounding box center [24, 21] width 28 height 10
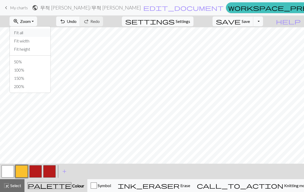
click at [50, 33] on button "Fit all" at bounding box center [30, 33] width 41 height 8
click at [37, 169] on button "button" at bounding box center [35, 171] width 12 height 12
click at [37, 21] on button "zoom_in Zoom Zoom" at bounding box center [24, 21] width 28 height 10
click at [38, 62] on button "50%" at bounding box center [30, 62] width 41 height 8
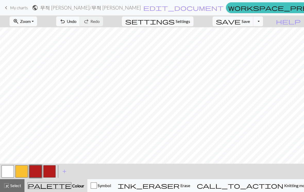
click at [37, 26] on button "zoom_in Zoom Zoom" at bounding box center [24, 21] width 28 height 10
click at [36, 87] on button "200%" at bounding box center [30, 86] width 41 height 8
click at [31, 23] on span "Zoom" at bounding box center [25, 21] width 11 height 5
click at [37, 72] on button "100%" at bounding box center [30, 70] width 41 height 8
click at [37, 22] on button "zoom_in Zoom Zoom" at bounding box center [24, 21] width 28 height 10
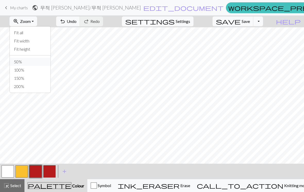
click at [41, 62] on button "50%" at bounding box center [30, 62] width 41 height 8
click at [38, 170] on button "button" at bounding box center [35, 171] width 12 height 12
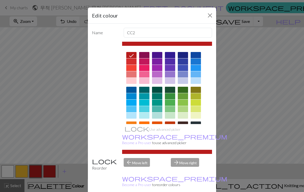
click at [211, 14] on button "Close" at bounding box center [210, 15] width 8 height 8
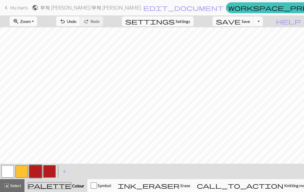
click at [25, 171] on button "button" at bounding box center [21, 171] width 12 height 12
click at [15, 188] on span "Select" at bounding box center [16, 185] width 12 height 5
click at [17, 186] on span "Select" at bounding box center [16, 185] width 12 height 5
click at [37, 21] on button "zoom_in Zoom Zoom" at bounding box center [24, 21] width 28 height 10
click at [36, 173] on button "button" at bounding box center [35, 171] width 12 height 12
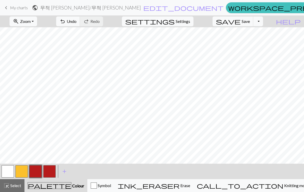
click at [79, 188] on div "palette Colour Colour" at bounding box center [56, 185] width 57 height 7
click at [71, 187] on span "Colour" at bounding box center [77, 185] width 13 height 5
click at [38, 173] on button "button" at bounding box center [35, 171] width 12 height 12
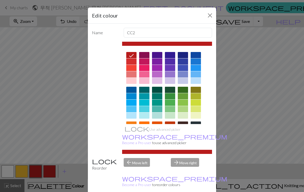
click at [207, 19] on button "Close" at bounding box center [210, 15] width 8 height 8
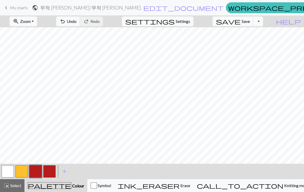
click at [24, 174] on button "button" at bounding box center [21, 171] width 12 height 12
click at [36, 171] on button "button" at bounding box center [35, 171] width 12 height 12
click at [23, 173] on button "button" at bounding box center [21, 171] width 12 height 12
click at [37, 22] on button "zoom_in Zoom Zoom" at bounding box center [24, 21] width 28 height 10
click at [44, 42] on button "Fit width" at bounding box center [30, 41] width 41 height 8
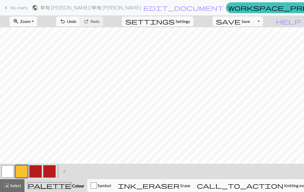
click at [39, 172] on button "button" at bounding box center [35, 171] width 12 height 12
click at [250, 23] on span "Save" at bounding box center [246, 21] width 8 height 5
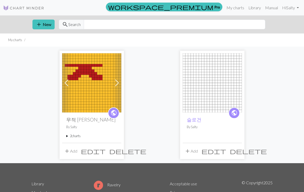
click at [100, 96] on img at bounding box center [91, 82] width 59 height 59
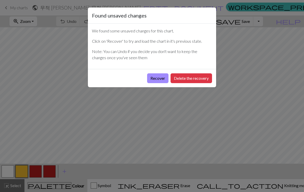
click at [160, 79] on button "Recover" at bounding box center [157, 78] width 21 height 10
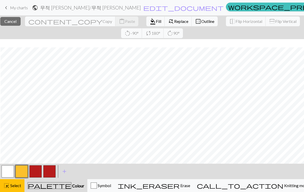
scroll to position [45, 1]
click at [16, 189] on button "highlight_alt Select Select" at bounding box center [12, 185] width 24 height 13
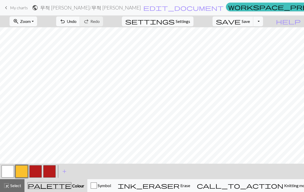
click at [38, 169] on button "button" at bounding box center [35, 171] width 12 height 12
click at [21, 171] on button "button" at bounding box center [21, 171] width 12 height 12
click at [38, 172] on button "button" at bounding box center [35, 171] width 12 height 12
click at [66, 21] on span "undo" at bounding box center [63, 21] width 6 height 7
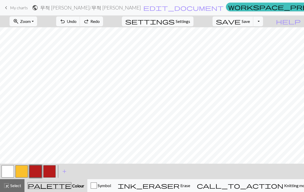
click at [77, 23] on span "Undo" at bounding box center [72, 21] width 10 height 5
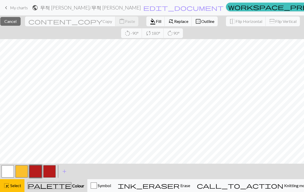
scroll to position [39, 0]
click at [16, 184] on span "Select" at bounding box center [16, 185] width 12 height 5
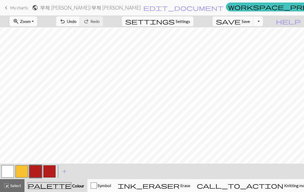
click at [24, 172] on button "button" at bounding box center [21, 171] width 12 height 12
click at [37, 173] on button "button" at bounding box center [35, 171] width 12 height 12
click at [24, 175] on button "button" at bounding box center [21, 171] width 12 height 12
click at [37, 171] on button "button" at bounding box center [35, 171] width 12 height 12
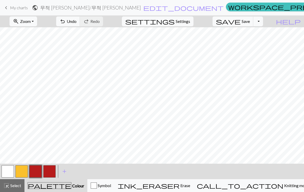
click at [22, 171] on button "button" at bounding box center [21, 171] width 12 height 12
click at [39, 170] on button "button" at bounding box center [35, 171] width 12 height 12
click at [22, 171] on button "button" at bounding box center [21, 171] width 12 height 12
click at [41, 172] on button "button" at bounding box center [35, 171] width 12 height 12
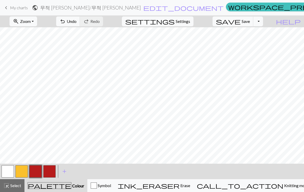
click at [24, 171] on button "button" at bounding box center [21, 171] width 12 height 12
click at [37, 170] on button "button" at bounding box center [35, 171] width 12 height 12
click at [24, 170] on button "button" at bounding box center [21, 171] width 12 height 12
click at [41, 168] on button "button" at bounding box center [35, 171] width 12 height 12
click at [21, 174] on button "button" at bounding box center [21, 171] width 12 height 12
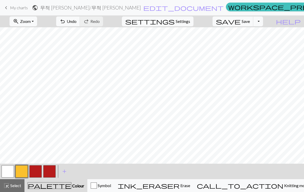
click at [39, 172] on button "button" at bounding box center [35, 171] width 12 height 12
click at [24, 171] on button "button" at bounding box center [21, 171] width 12 height 12
click at [41, 168] on button "button" at bounding box center [35, 171] width 12 height 12
click at [37, 168] on button "button" at bounding box center [35, 171] width 12 height 12
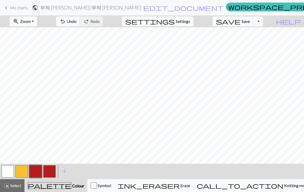
click at [37, 168] on div "Edit colour Name CC2 Use advanced picker workspace_premium Become a Pro user to…" at bounding box center [152, 96] width 304 height 192
click at [250, 21] on span "Save" at bounding box center [246, 21] width 8 height 5
click at [252, 24] on button "save Save Save" at bounding box center [233, 21] width 41 height 10
click at [254, 20] on div "Chart saved" at bounding box center [152, 10] width 304 height 20
click at [254, 23] on div "Chart saved Chart saved" at bounding box center [152, 20] width 304 height 41
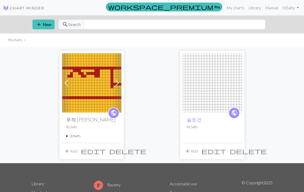
click at [93, 100] on img at bounding box center [91, 82] width 59 height 59
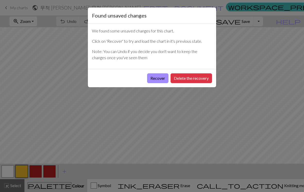
click at [156, 79] on button "Recover" at bounding box center [157, 78] width 21 height 10
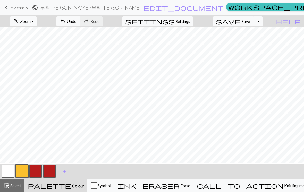
scroll to position [49, 95]
click at [35, 172] on button "button" at bounding box center [35, 171] width 12 height 12
click at [24, 173] on button "button" at bounding box center [21, 171] width 12 height 12
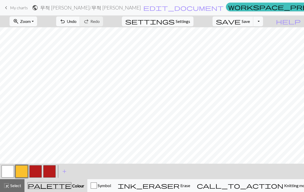
click at [39, 171] on button "button" at bounding box center [35, 171] width 12 height 12
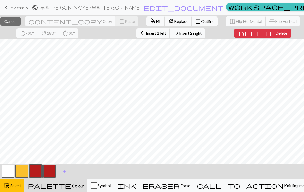
click at [16, 188] on span "Select" at bounding box center [16, 185] width 12 height 5
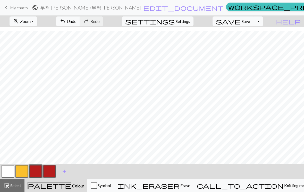
scroll to position [68, 67]
click at [8, 171] on button "button" at bounding box center [8, 171] width 12 height 12
click at [19, 177] on button "button" at bounding box center [21, 171] width 12 height 12
click at [40, 171] on button "button" at bounding box center [35, 171] width 12 height 12
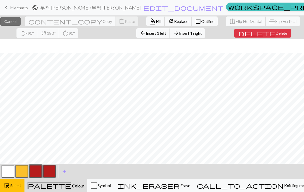
scroll to position [46, 0]
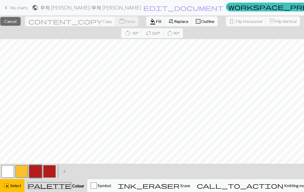
click at [50, 171] on button "button" at bounding box center [49, 171] width 12 height 12
click at [36, 172] on button "button" at bounding box center [35, 171] width 12 height 12
click at [12, 189] on button "highlight_alt Select Select" at bounding box center [12, 185] width 24 height 13
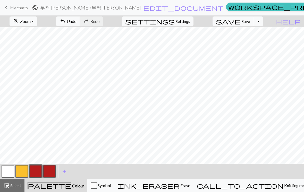
click at [66, 23] on span "undo" at bounding box center [63, 21] width 6 height 7
click at [66, 22] on span "undo" at bounding box center [63, 21] width 6 height 7
click at [20, 184] on span "Select" at bounding box center [16, 185] width 12 height 5
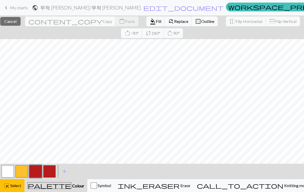
click at [174, 22] on span "Replace" at bounding box center [181, 21] width 14 height 5
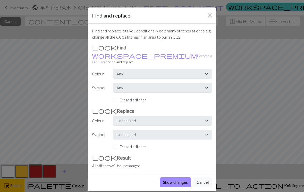
click at [208, 18] on button "Close" at bounding box center [210, 15] width 8 height 8
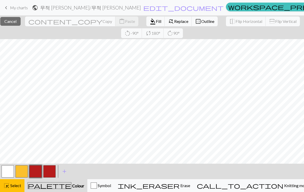
click at [62, 25] on button "content_copy Copy" at bounding box center [70, 21] width 91 height 10
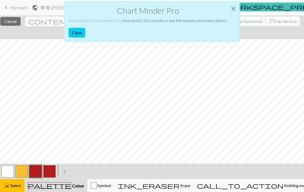
click at [61, 25] on div "Chart Minder Pro Subscribe to Chart Minder Pro from just £ 1.25 a month to use …" at bounding box center [152, 23] width 304 height 46
click at [60, 21] on div "Chart Minder Pro Subscribe to Chart Minder Pro from just £ 1.25 a month to use …" at bounding box center [152, 23] width 304 height 46
click at [234, 12] on button "Close" at bounding box center [233, 9] width 12 height 14
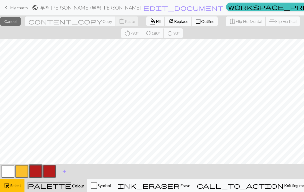
click at [242, 23] on span "Flip Horizontal" at bounding box center [248, 21] width 27 height 5
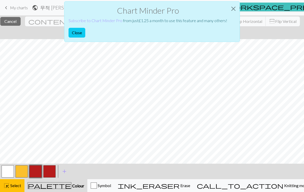
click at [239, 25] on div "Chart Minder Pro Subscribe to Chart Minder Pro from just £ 1.25 a month to use …" at bounding box center [152, 21] width 176 height 41
click at [233, 10] on button "Close" at bounding box center [233, 9] width 12 height 14
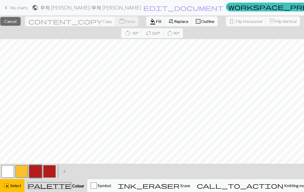
click at [174, 24] on span "Replace" at bounding box center [181, 21] width 14 height 5
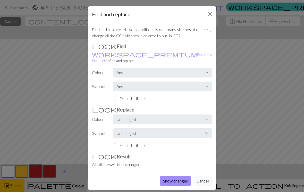
scroll to position [1, 0]
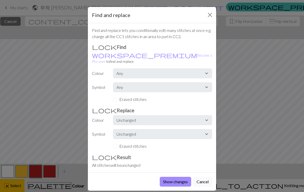
click at [209, 16] on button "Close" at bounding box center [210, 15] width 8 height 8
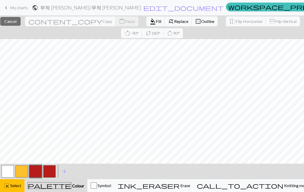
click at [201, 23] on span "Outline" at bounding box center [207, 21] width 13 height 5
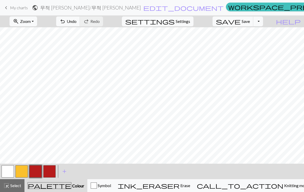
click at [66, 23] on span "undo" at bounding box center [63, 21] width 6 height 7
click at [22, 173] on button "button" at bounding box center [21, 171] width 12 height 12
click at [37, 171] on button "button" at bounding box center [35, 171] width 12 height 12
click at [19, 172] on button "button" at bounding box center [21, 171] width 12 height 12
click at [40, 171] on button "button" at bounding box center [35, 171] width 12 height 12
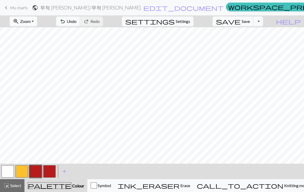
click at [51, 171] on button "button" at bounding box center [49, 171] width 12 height 12
click at [24, 170] on button "button" at bounding box center [21, 171] width 12 height 12
click at [37, 172] on button "button" at bounding box center [35, 171] width 12 height 12
click at [21, 170] on button "button" at bounding box center [21, 171] width 12 height 12
click at [38, 168] on button "button" at bounding box center [35, 171] width 12 height 12
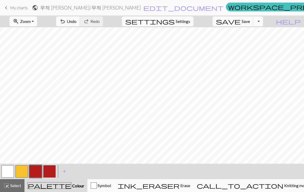
click at [22, 172] on button "button" at bounding box center [21, 171] width 12 height 12
click at [36, 170] on button "button" at bounding box center [35, 171] width 12 height 12
click at [28, 170] on button "button" at bounding box center [21, 171] width 12 height 12
click at [39, 173] on button "button" at bounding box center [35, 171] width 12 height 12
click at [71, 184] on span "Colour" at bounding box center [77, 185] width 13 height 5
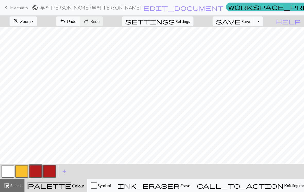
click at [18, 187] on span "Select" at bounding box center [16, 185] width 12 height 5
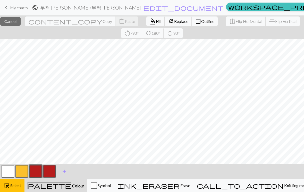
click at [201, 23] on span "Outline" at bounding box center [207, 21] width 13 height 5
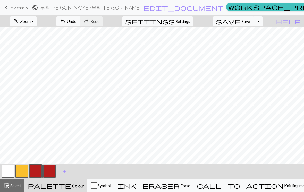
click at [22, 172] on button "button" at bounding box center [21, 171] width 12 height 12
click at [38, 170] on button "button" at bounding box center [35, 171] width 12 height 12
click at [22, 173] on button "button" at bounding box center [21, 171] width 12 height 12
click at [36, 172] on button "button" at bounding box center [35, 171] width 12 height 12
click at [23, 171] on button "button" at bounding box center [21, 171] width 12 height 12
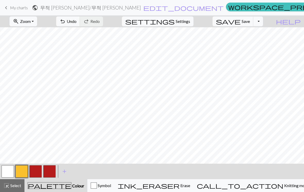
click at [40, 168] on button "button" at bounding box center [35, 171] width 12 height 12
click at [20, 175] on button "button" at bounding box center [21, 171] width 12 height 12
click at [40, 169] on button "button" at bounding box center [35, 171] width 12 height 12
click at [25, 173] on button "button" at bounding box center [21, 171] width 12 height 12
click at [38, 168] on button "button" at bounding box center [35, 171] width 12 height 12
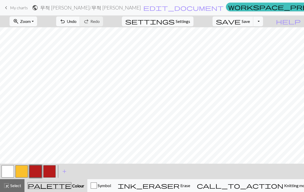
click at [25, 170] on button "button" at bounding box center [21, 171] width 12 height 12
click at [41, 169] on button "button" at bounding box center [35, 171] width 12 height 12
click at [35, 170] on button "button" at bounding box center [35, 171] width 12 height 12
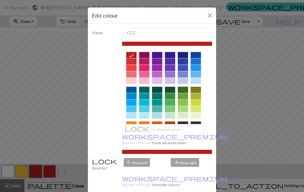
click at [209, 15] on button "Close" at bounding box center [210, 15] width 8 height 8
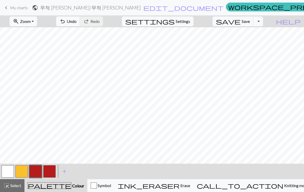
click at [77, 24] on span "Undo" at bounding box center [72, 21] width 10 height 5
click at [23, 172] on button "button" at bounding box center [21, 171] width 12 height 12
click at [37, 170] on button "button" at bounding box center [35, 171] width 12 height 12
click at [23, 173] on button "button" at bounding box center [21, 171] width 12 height 12
click at [39, 171] on button "button" at bounding box center [35, 171] width 12 height 12
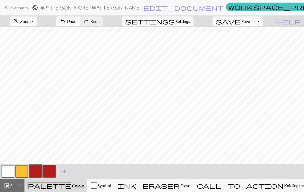
click at [26, 169] on button "button" at bounding box center [21, 171] width 12 height 12
click at [37, 175] on button "button" at bounding box center [35, 171] width 12 height 12
click at [24, 172] on button "button" at bounding box center [21, 171] width 12 height 12
click at [37, 172] on button "button" at bounding box center [35, 171] width 12 height 12
click at [77, 20] on span "Undo" at bounding box center [72, 21] width 10 height 5
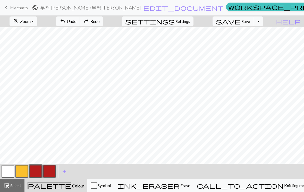
click at [77, 19] on span "Undo" at bounding box center [72, 21] width 10 height 5
click at [77, 21] on span "Undo" at bounding box center [72, 21] width 10 height 5
click at [22, 173] on button "button" at bounding box center [21, 171] width 12 height 12
click at [37, 171] on button "button" at bounding box center [35, 171] width 12 height 12
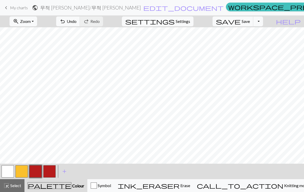
click at [77, 23] on span "Undo" at bounding box center [72, 21] width 10 height 5
click at [20, 173] on button "button" at bounding box center [21, 171] width 12 height 12
click at [40, 166] on button "button" at bounding box center [35, 171] width 12 height 12
click at [27, 169] on button "button" at bounding box center [21, 171] width 12 height 12
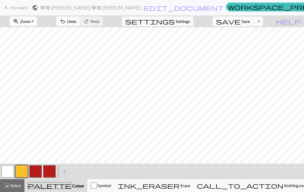
click at [35, 173] on button "button" at bounding box center [35, 171] width 12 height 12
click at [21, 172] on button "button" at bounding box center [21, 171] width 12 height 12
click at [38, 169] on button "button" at bounding box center [35, 171] width 12 height 12
click at [19, 174] on button "button" at bounding box center [21, 171] width 12 height 12
click at [39, 171] on button "button" at bounding box center [35, 171] width 12 height 12
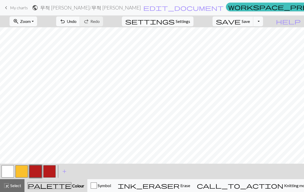
click at [23, 169] on button "button" at bounding box center [21, 171] width 12 height 12
click at [41, 169] on button "button" at bounding box center [35, 171] width 12 height 12
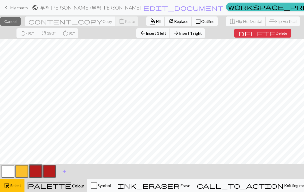
click at [21, 184] on span "Select" at bounding box center [16, 185] width 12 height 5
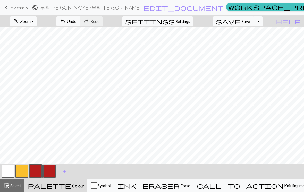
click at [24, 171] on button "button" at bounding box center [21, 171] width 12 height 12
click at [32, 174] on button "button" at bounding box center [35, 171] width 12 height 12
click at [22, 176] on button "button" at bounding box center [21, 171] width 12 height 12
click at [36, 171] on button "button" at bounding box center [35, 171] width 12 height 12
click at [80, 21] on button "undo Undo Undo" at bounding box center [68, 21] width 24 height 10
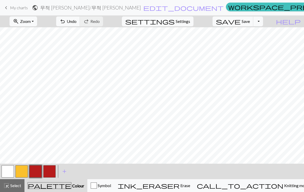
click at [23, 170] on button "button" at bounding box center [21, 171] width 12 height 12
click at [40, 167] on button "button" at bounding box center [35, 171] width 12 height 12
click at [21, 174] on button "button" at bounding box center [21, 171] width 12 height 12
click at [28, 168] on button "button" at bounding box center [21, 171] width 12 height 12
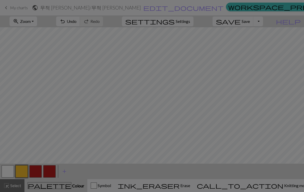
click at [38, 172] on div "Edit colour Name CC1 Use advanced picker workspace_premium Become a Pro user to…" at bounding box center [152, 96] width 304 height 192
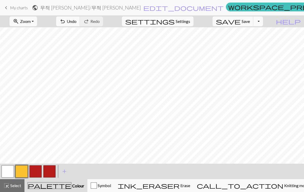
click at [40, 169] on button "button" at bounding box center [35, 171] width 12 height 12
click at [26, 171] on button "button" at bounding box center [21, 171] width 12 height 12
click at [35, 173] on button "button" at bounding box center [35, 171] width 12 height 12
click at [23, 172] on button "button" at bounding box center [21, 171] width 12 height 12
click at [35, 174] on button "button" at bounding box center [35, 171] width 12 height 12
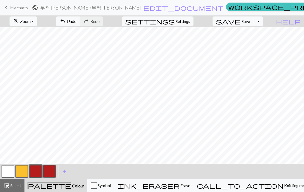
click at [80, 26] on button "undo Undo Undo" at bounding box center [68, 21] width 24 height 10
click at [25, 173] on button "button" at bounding box center [21, 171] width 12 height 12
click at [35, 173] on button "button" at bounding box center [35, 171] width 12 height 12
click at [22, 173] on button "button" at bounding box center [21, 171] width 12 height 12
click at [38, 172] on button "button" at bounding box center [35, 171] width 12 height 12
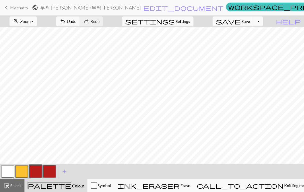
click at [24, 172] on button "button" at bounding box center [21, 171] width 12 height 12
click at [37, 174] on button "button" at bounding box center [35, 171] width 12 height 12
click at [33, 25] on button "zoom_in Zoom Zoom" at bounding box center [24, 21] width 28 height 10
click at [28, 34] on button "Fit all" at bounding box center [30, 33] width 41 height 8
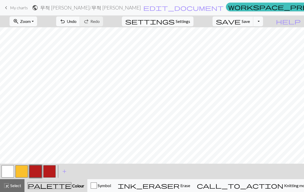
click at [31, 23] on span "Zoom" at bounding box center [25, 21] width 11 height 5
click at [29, 63] on button "50%" at bounding box center [30, 62] width 41 height 8
click at [31, 24] on span "Zoom" at bounding box center [25, 21] width 11 height 5
click at [29, 71] on button "100%" at bounding box center [30, 70] width 41 height 8
click at [250, 23] on span "Save" at bounding box center [246, 21] width 8 height 5
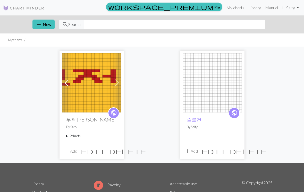
click at [69, 152] on span "add" at bounding box center [67, 151] width 6 height 7
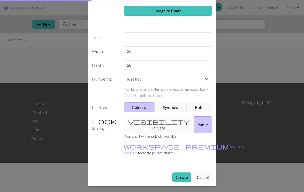
scroll to position [11, 0]
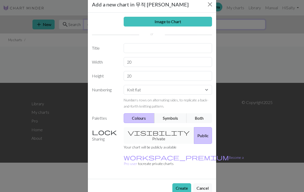
type input "•"
click at [192, 24] on link "Image to Chart" at bounding box center [168, 22] width 89 height 10
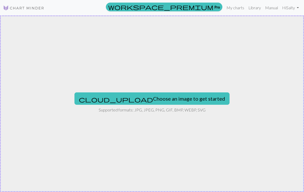
click at [179, 99] on button "cloud_upload Choose an image to get started" at bounding box center [151, 98] width 155 height 12
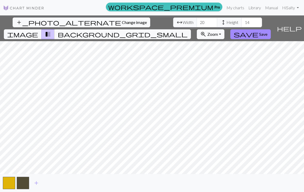
click at [51, 31] on span "transition_fade" at bounding box center [48, 34] width 6 height 7
click at [38, 31] on span "image" at bounding box center [22, 34] width 31 height 7
click at [51, 31] on span "transition_fade" at bounding box center [48, 34] width 6 height 7
click at [188, 31] on span "background_grid_small" at bounding box center [123, 34] width 130 height 7
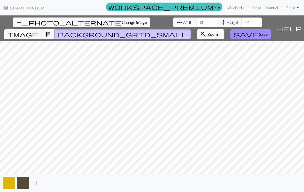
click at [191, 29] on button "background_grid_small" at bounding box center [122, 34] width 137 height 10
click at [258, 31] on span "save" at bounding box center [246, 34] width 25 height 7
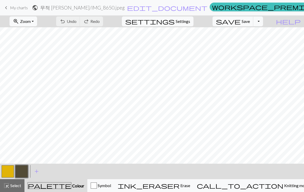
click at [64, 183] on div "palette Colour Colour" at bounding box center [56, 185] width 57 height 7
click at [71, 185] on span "Colour" at bounding box center [77, 185] width 13 height 5
click at [71, 184] on span "Colour" at bounding box center [77, 185] width 13 height 5
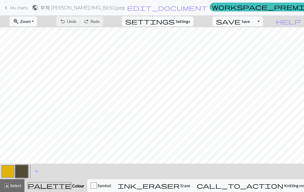
click at [24, 173] on button "button" at bounding box center [21, 171] width 12 height 12
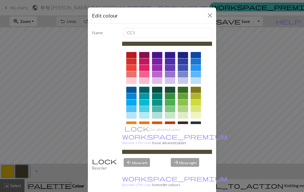
click at [132, 57] on div at bounding box center [131, 55] width 10 height 6
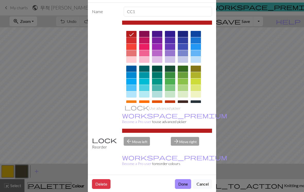
scroll to position [21, 0]
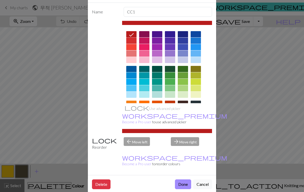
click at [182, 180] on button "Done" at bounding box center [183, 185] width 16 height 10
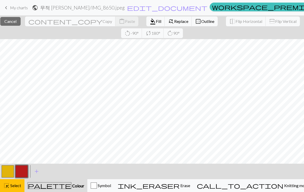
click at [20, 183] on div "highlight_alt Select Select" at bounding box center [12, 186] width 18 height 6
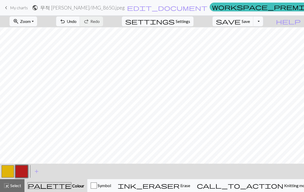
click at [5, 172] on button "button" at bounding box center [8, 171] width 12 height 12
click at [24, 169] on button "button" at bounding box center [21, 171] width 12 height 12
click at [10, 171] on button "button" at bounding box center [8, 171] width 12 height 12
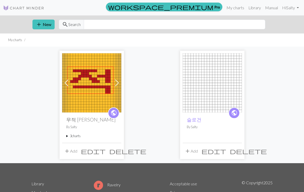
click at [103, 99] on img at bounding box center [91, 82] width 59 height 59
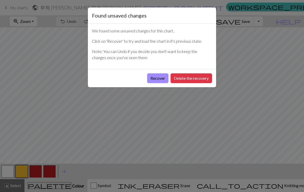
click at [159, 81] on button "Recover" at bounding box center [157, 78] width 21 height 10
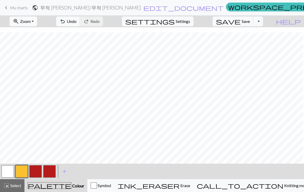
scroll to position [47, 0]
click at [40, 171] on button "button" at bounding box center [35, 171] width 12 height 12
click at [25, 171] on button "button" at bounding box center [21, 171] width 12 height 12
click at [37, 174] on button "button" at bounding box center [35, 171] width 12 height 12
click at [24, 169] on button "button" at bounding box center [21, 171] width 12 height 12
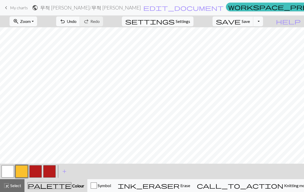
click at [41, 170] on button "button" at bounding box center [35, 171] width 12 height 12
click at [55, 170] on button "button" at bounding box center [49, 171] width 12 height 12
click at [21, 172] on button "button" at bounding box center [21, 171] width 12 height 12
click at [38, 171] on button "button" at bounding box center [35, 171] width 12 height 12
click at [23, 172] on button "button" at bounding box center [21, 171] width 12 height 12
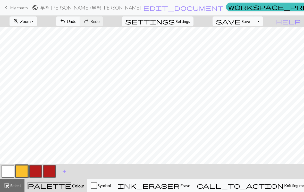
click at [39, 176] on button "button" at bounding box center [35, 171] width 12 height 12
click at [22, 172] on button "button" at bounding box center [21, 171] width 12 height 12
click at [35, 175] on button "button" at bounding box center [35, 171] width 12 height 12
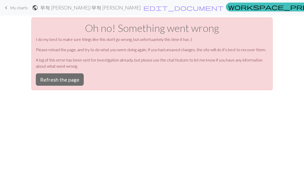
click at [77, 80] on button "Refresh the page" at bounding box center [60, 79] width 48 height 12
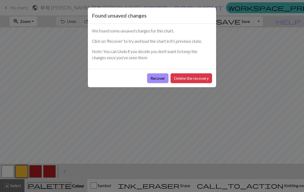
click at [159, 78] on button "Recover" at bounding box center [157, 78] width 21 height 10
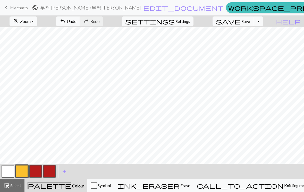
click at [37, 172] on button "button" at bounding box center [35, 171] width 12 height 12
click at [24, 173] on button "button" at bounding box center [21, 171] width 12 height 12
click at [37, 172] on button "button" at bounding box center [35, 171] width 12 height 12
click at [21, 172] on button "button" at bounding box center [21, 171] width 12 height 12
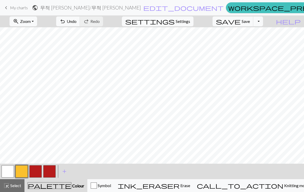
click at [41, 168] on button "button" at bounding box center [35, 171] width 12 height 12
click at [22, 171] on button "button" at bounding box center [21, 171] width 12 height 12
click at [37, 169] on button "button" at bounding box center [35, 171] width 12 height 12
click at [21, 170] on button "button" at bounding box center [21, 171] width 12 height 12
click at [53, 171] on button "button" at bounding box center [49, 171] width 12 height 12
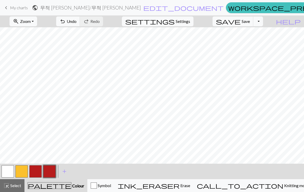
click at [22, 172] on button "button" at bounding box center [21, 171] width 12 height 12
click at [35, 171] on button "button" at bounding box center [35, 171] width 12 height 12
click at [22, 171] on button "button" at bounding box center [21, 171] width 12 height 12
click at [39, 170] on button "button" at bounding box center [35, 171] width 12 height 12
click at [23, 172] on button "button" at bounding box center [21, 171] width 12 height 12
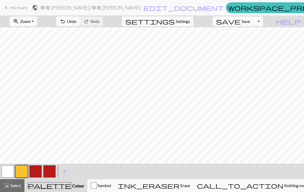
click at [39, 174] on button "button" at bounding box center [35, 171] width 12 height 12
click at [24, 171] on button "button" at bounding box center [21, 171] width 12 height 12
click at [40, 171] on button "button" at bounding box center [35, 171] width 12 height 12
click at [18, 174] on button "button" at bounding box center [21, 171] width 12 height 12
click at [37, 171] on button "button" at bounding box center [35, 171] width 12 height 12
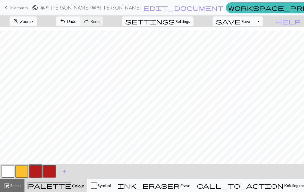
scroll to position [36, 0]
click at [19, 172] on button "button" at bounding box center [21, 171] width 12 height 12
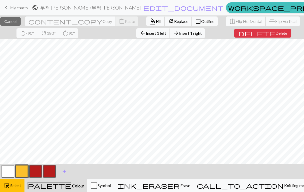
click at [39, 170] on button "button" at bounding box center [35, 171] width 12 height 12
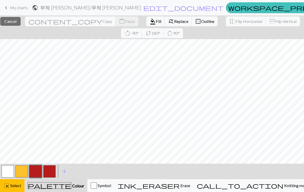
click at [37, 173] on button "button" at bounding box center [35, 171] width 12 height 12
click at [37, 173] on div "Edit colour Name CC2 Use advanced picker workspace_premium Become a Pro user to…" at bounding box center [152, 96] width 304 height 192
click at [37, 171] on button "button" at bounding box center [35, 171] width 12 height 12
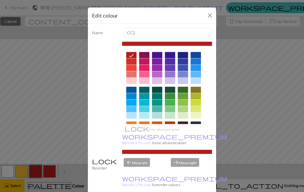
scroll to position [0, 0]
click at [210, 17] on button "Close" at bounding box center [210, 15] width 8 height 8
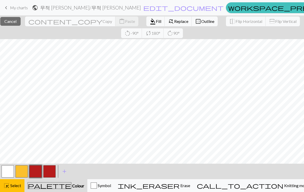
click at [18, 187] on span "Select" at bounding box center [16, 185] width 12 height 5
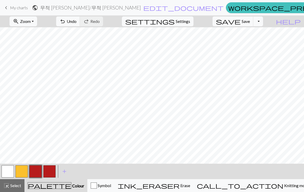
click at [23, 171] on button "button" at bounding box center [21, 171] width 12 height 12
click at [39, 170] on button "button" at bounding box center [35, 171] width 12 height 12
click at [24, 171] on button "button" at bounding box center [21, 171] width 12 height 12
click at [35, 173] on button "button" at bounding box center [35, 171] width 12 height 12
click at [23, 171] on button "button" at bounding box center [21, 171] width 12 height 12
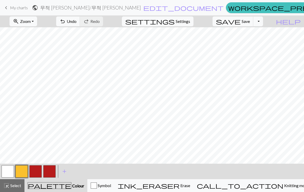
click at [52, 171] on button "button" at bounding box center [49, 171] width 12 height 12
click at [23, 170] on button "button" at bounding box center [21, 171] width 12 height 12
click at [35, 177] on button "button" at bounding box center [35, 171] width 12 height 12
click at [25, 171] on button "button" at bounding box center [21, 171] width 12 height 12
click at [36, 171] on button "button" at bounding box center [35, 171] width 12 height 12
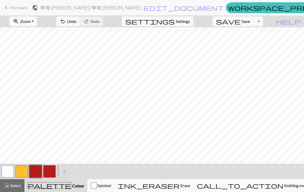
click at [22, 174] on button "button" at bounding box center [21, 171] width 12 height 12
click at [37, 172] on button "button" at bounding box center [35, 171] width 12 height 12
click at [22, 175] on button "button" at bounding box center [21, 171] width 12 height 12
click at [40, 172] on button "button" at bounding box center [35, 171] width 12 height 12
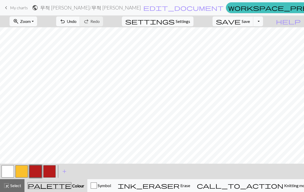
click at [25, 170] on button "button" at bounding box center [21, 171] width 12 height 12
click at [37, 172] on button "button" at bounding box center [35, 171] width 12 height 12
click at [77, 23] on span "Undo" at bounding box center [72, 21] width 10 height 5
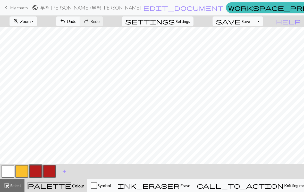
click at [80, 24] on button "undo Undo Undo" at bounding box center [68, 21] width 24 height 10
click at [20, 184] on span "Select" at bounding box center [16, 185] width 12 height 5
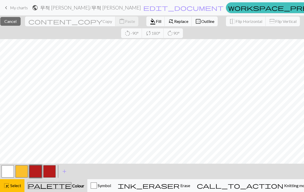
click at [21, 21] on button "close Cancel" at bounding box center [10, 21] width 20 height 9
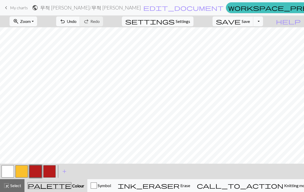
click at [18, 184] on span "Select" at bounding box center [16, 185] width 12 height 5
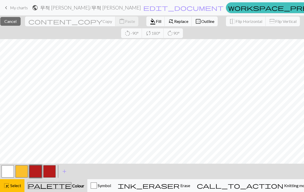
click at [201, 19] on span "Outline" at bounding box center [207, 21] width 13 height 5
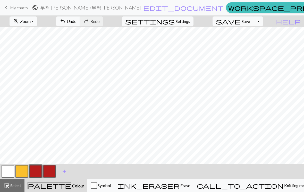
click at [184, 19] on span "Settings" at bounding box center [183, 21] width 14 height 6
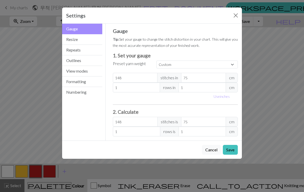
click at [237, 17] on button "Close" at bounding box center [236, 15] width 8 height 8
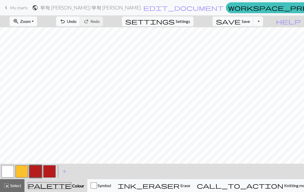
click at [9, 172] on button "button" at bounding box center [8, 171] width 12 height 12
click at [26, 171] on button "button" at bounding box center [21, 171] width 12 height 12
click at [25, 171] on button "button" at bounding box center [21, 171] width 12 height 12
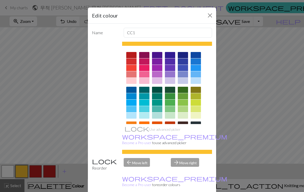
scroll to position [0, 0]
click at [208, 9] on div "Edit colour" at bounding box center [152, 15] width 128 height 16
click at [207, 17] on button "Close" at bounding box center [210, 15] width 8 height 8
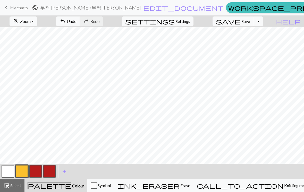
click at [38, 172] on button "button" at bounding box center [35, 171] width 12 height 12
click at [23, 172] on button "button" at bounding box center [21, 171] width 12 height 12
click at [38, 171] on button "button" at bounding box center [35, 171] width 12 height 12
click at [24, 171] on button "button" at bounding box center [21, 171] width 12 height 12
click at [37, 174] on button "button" at bounding box center [35, 171] width 12 height 12
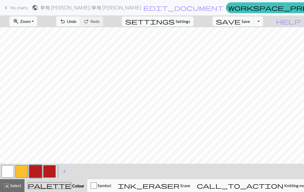
click at [23, 170] on button "button" at bounding box center [21, 171] width 12 height 12
click at [39, 170] on button "button" at bounding box center [35, 171] width 12 height 12
click at [77, 23] on span "Undo" at bounding box center [72, 21] width 10 height 5
click at [25, 171] on button "button" at bounding box center [21, 171] width 12 height 12
click at [35, 173] on button "button" at bounding box center [35, 171] width 12 height 12
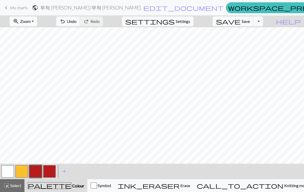
click at [25, 167] on button "button" at bounding box center [21, 171] width 12 height 12
click at [35, 172] on button "button" at bounding box center [35, 171] width 12 height 12
click at [20, 171] on button "button" at bounding box center [21, 171] width 12 height 12
click at [36, 175] on button "button" at bounding box center [35, 171] width 12 height 12
click at [22, 172] on button "button" at bounding box center [21, 171] width 12 height 12
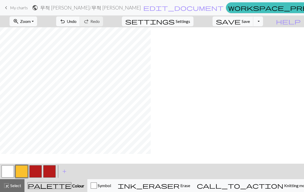
click at [37, 170] on button "button" at bounding box center [35, 171] width 12 height 12
click at [21, 169] on button "button" at bounding box center [21, 171] width 12 height 12
click at [37, 171] on button "button" at bounding box center [35, 171] width 12 height 12
click at [48, 169] on button "button" at bounding box center [49, 171] width 12 height 12
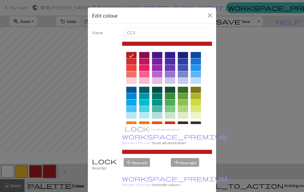
click at [145, 104] on div at bounding box center [144, 103] width 10 height 6
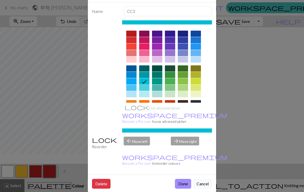
scroll to position [21, 0]
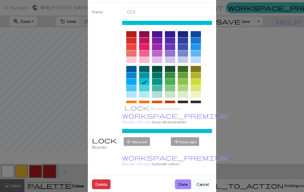
click at [184, 180] on button "Done" at bounding box center [183, 185] width 16 height 10
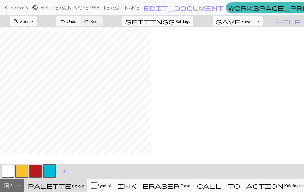
click at [39, 174] on button "button" at bounding box center [35, 171] width 12 height 12
click at [22, 172] on button "button" at bounding box center [21, 171] width 12 height 12
click at [18, 189] on div "highlight_alt Select Select" at bounding box center [12, 186] width 18 height 6
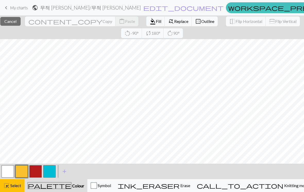
click at [201, 23] on span "Outline" at bounding box center [207, 21] width 13 height 5
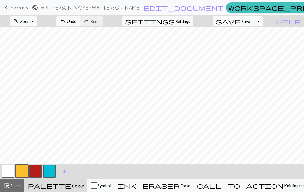
click at [22, 190] on button "highlight_alt Select Select" at bounding box center [12, 185] width 24 height 13
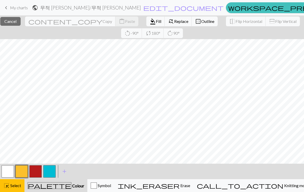
click at [192, 25] on button "border_outer Outline" at bounding box center [205, 21] width 26 height 10
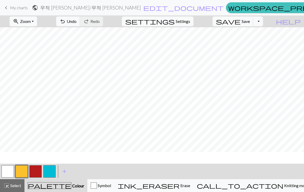
click at [187, 25] on button "settings Settings" at bounding box center [158, 21] width 72 height 10
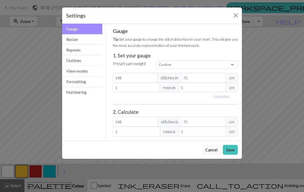
click at [236, 15] on button "Close" at bounding box center [236, 15] width 8 height 8
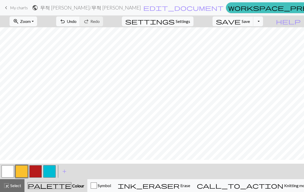
scroll to position [38, 2]
click at [39, 171] on button "button" at bounding box center [35, 171] width 12 height 12
click at [27, 173] on button "button" at bounding box center [21, 171] width 12 height 12
click at [39, 171] on button "button" at bounding box center [35, 171] width 12 height 12
click at [23, 174] on button "button" at bounding box center [21, 171] width 12 height 12
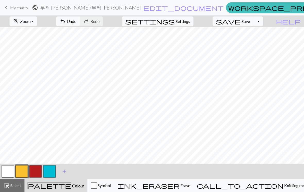
click at [38, 173] on button "button" at bounding box center [35, 171] width 12 height 12
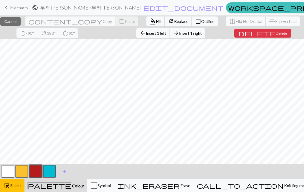
scroll to position [38, 0]
click at [18, 188] on span "Select" at bounding box center [16, 185] width 12 height 5
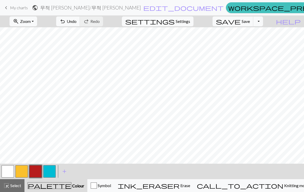
scroll to position [0, 0]
click at [37, 26] on button "zoom_in Zoom Zoom" at bounding box center [24, 21] width 28 height 10
click at [50, 33] on button "Fit all" at bounding box center [30, 33] width 41 height 8
click at [50, 174] on button "button" at bounding box center [49, 171] width 12 height 12
click at [52, 172] on button "button" at bounding box center [49, 171] width 12 height 12
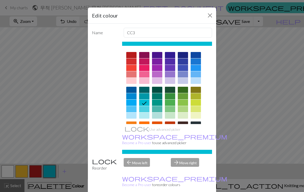
click at [206, 16] on button "Close" at bounding box center [210, 15] width 8 height 8
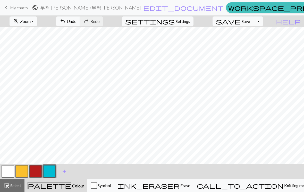
click at [250, 21] on span "Save" at bounding box center [246, 21] width 8 height 5
click at [250, 23] on span "Save" at bounding box center [246, 21] width 8 height 5
click at [235, 10] on div "Chart saved Chart saved" at bounding box center [152, 20] width 304 height 41
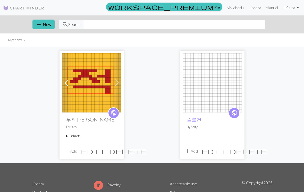
click at [79, 110] on img at bounding box center [91, 82] width 59 height 59
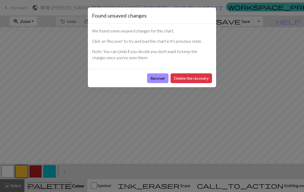
click at [157, 78] on button "Recover" at bounding box center [157, 78] width 21 height 10
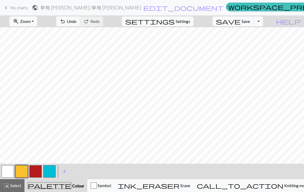
scroll to position [9, 0]
click at [39, 171] on button "button" at bounding box center [35, 171] width 12 height 12
click at [50, 172] on button "button" at bounding box center [49, 171] width 12 height 12
click at [22, 173] on button "button" at bounding box center [21, 171] width 12 height 12
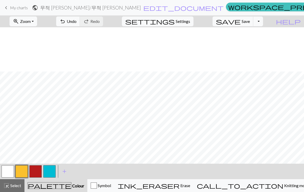
scroll to position [62, 0]
click at [250, 23] on span "Save" at bounding box center [246, 21] width 8 height 5
click at [263, 22] on button "Toggle Dropdown" at bounding box center [258, 21] width 10 height 10
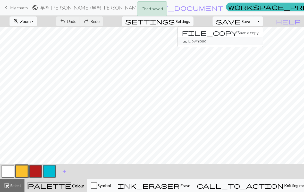
click at [256, 40] on button "save_alt Download" at bounding box center [220, 41] width 85 height 8
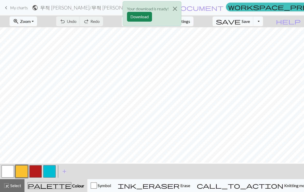
scroll to position [59, 0]
click at [143, 20] on button "Download" at bounding box center [139, 17] width 25 height 10
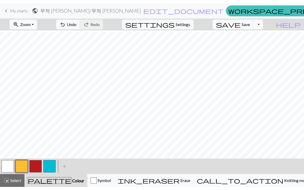
scroll to position [46, 0]
